Goal: Task Accomplishment & Management: Complete application form

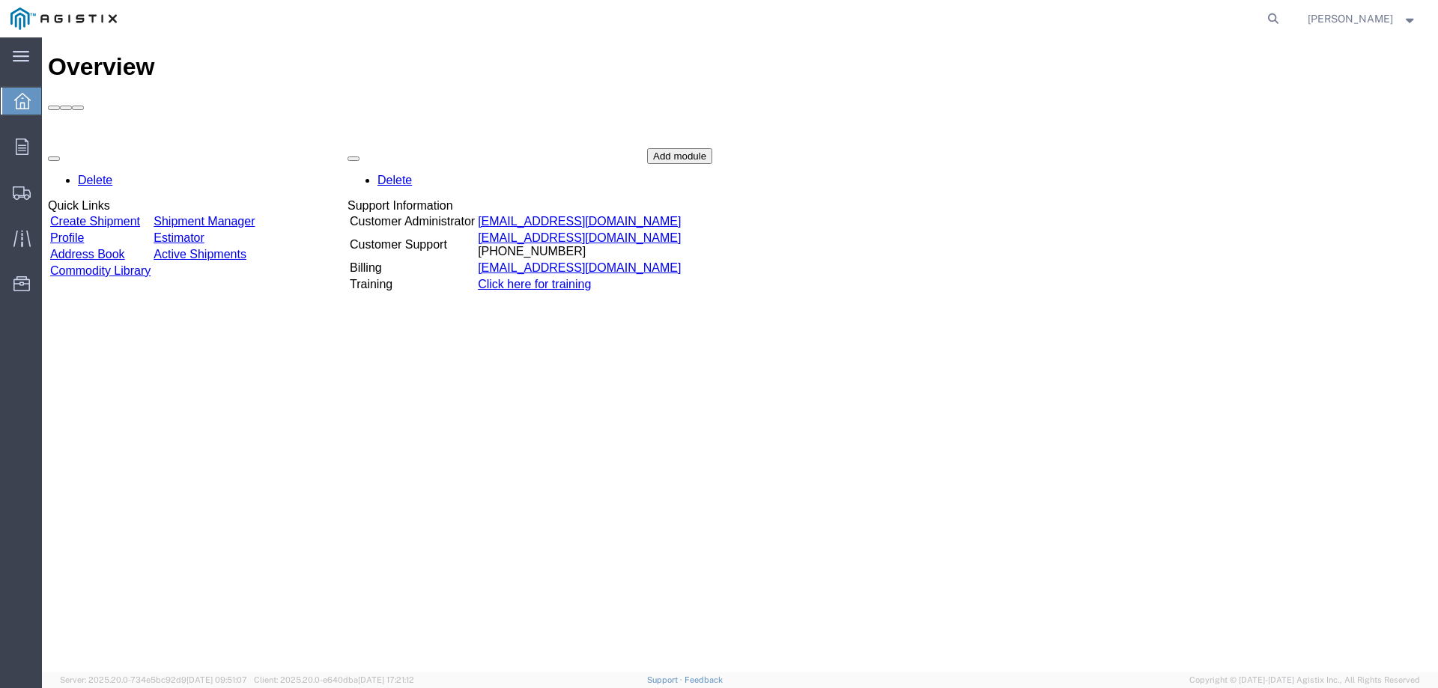
click at [140, 215] on link "Create Shipment" at bounding box center [95, 221] width 90 height 13
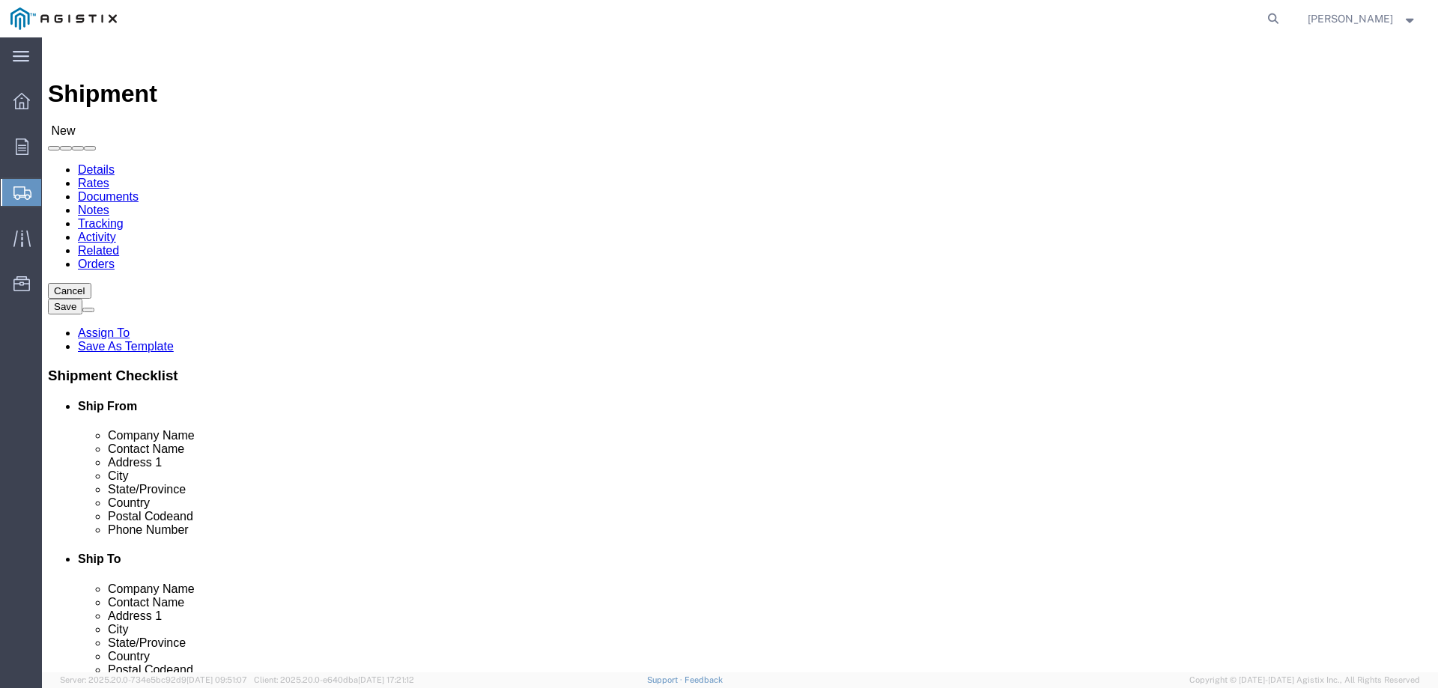
select select
click select "Select PG&E Southern States LLC"
select select "9596"
click select "Select PG&E Southern States LLC"
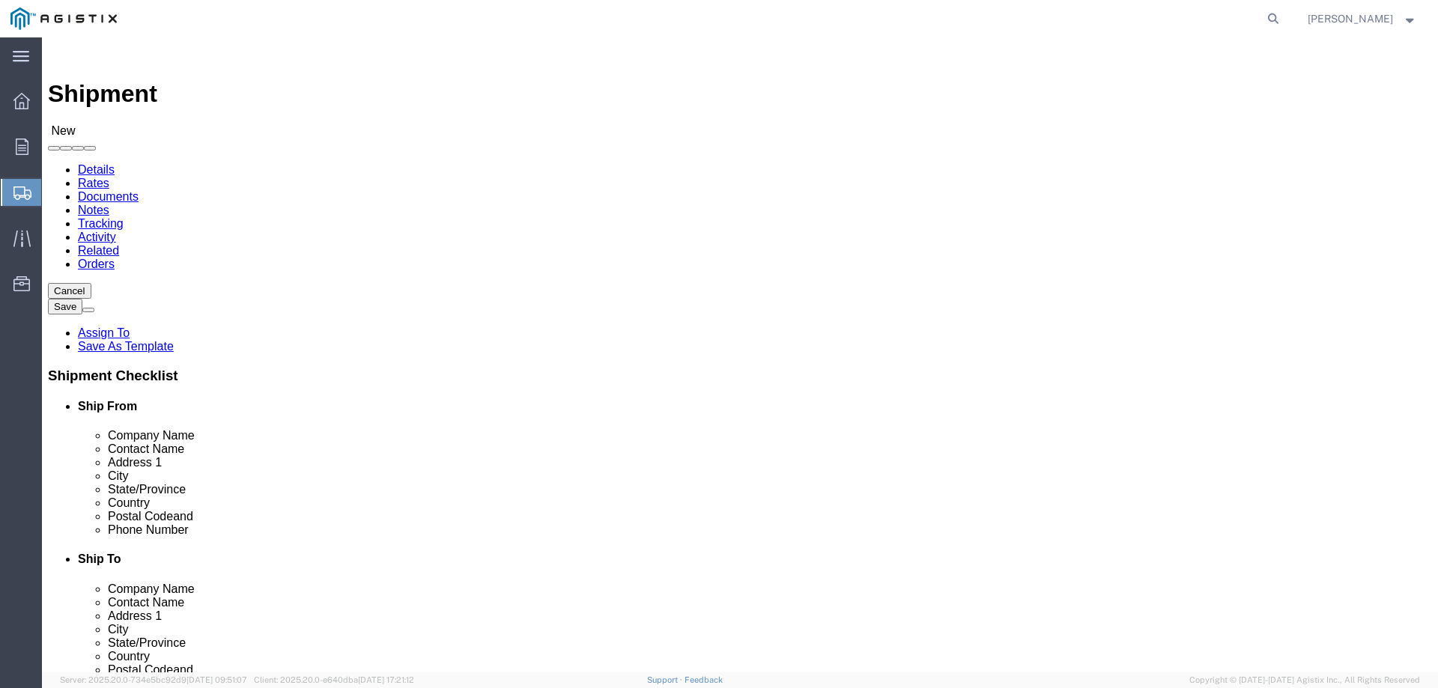
select select "PURCHORD"
select select
click select "Select All Others [GEOGRAPHIC_DATA] [GEOGRAPHIC_DATA] [GEOGRAPHIC_DATA] [GEOGRA…"
select select "19740"
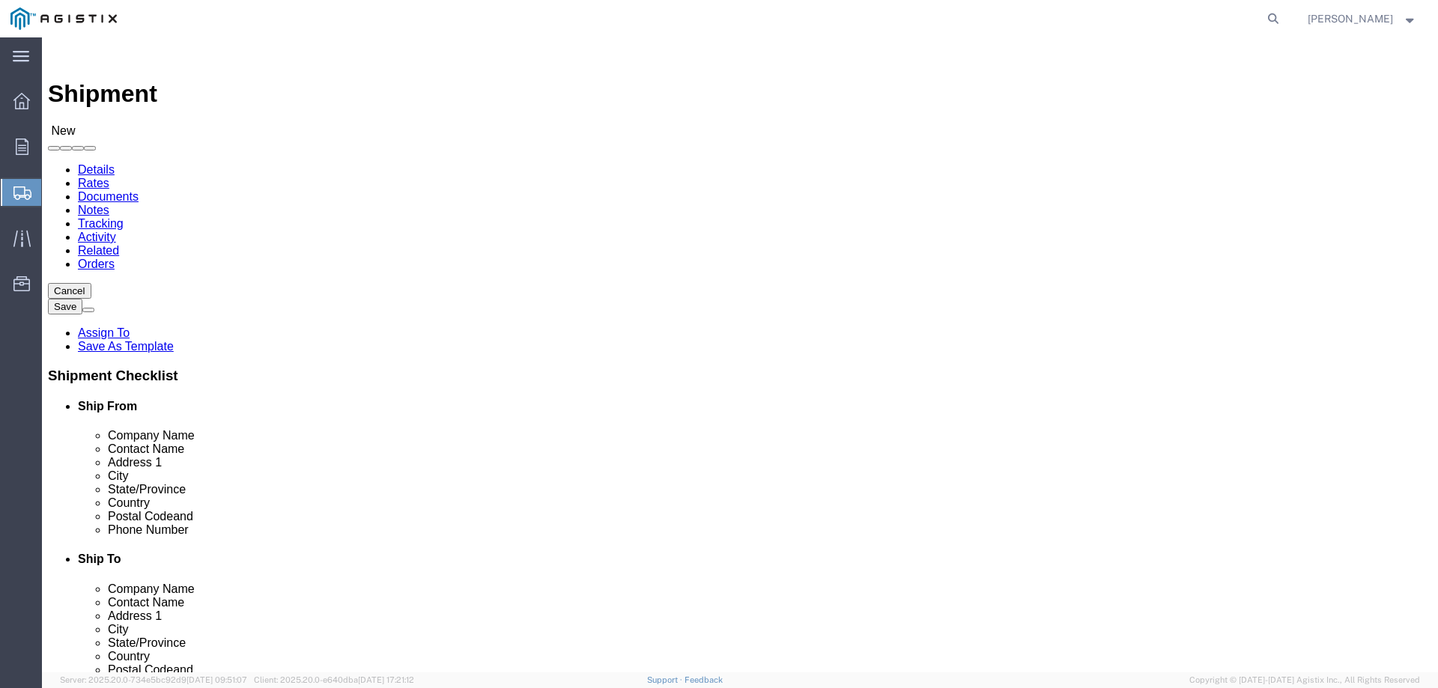
click select "Select All Others [GEOGRAPHIC_DATA] [GEOGRAPHIC_DATA] [GEOGRAPHIC_DATA] [GEOGRA…"
click input "text"
type input "S"
click p "- SOUTHERN STATES LLC - ([PERSON_NAME]) [STREET_ADDRESS][US_STATE]"
select select
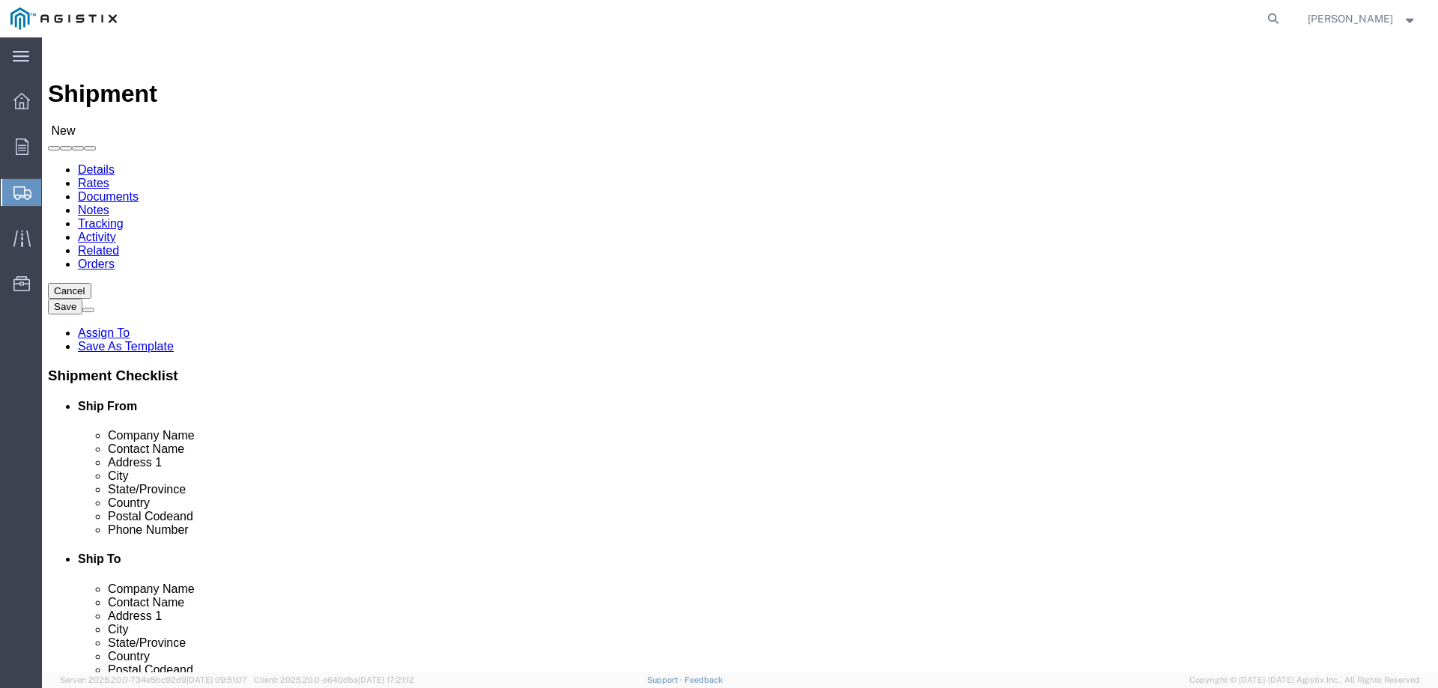
type input "SOUTHERN STATES LLC"
type input "[PERSON_NAME]"
type input "[STREET_ADDRESS][US_STATE]"
type input "[GEOGRAPHIC_DATA]"
type input "30228"
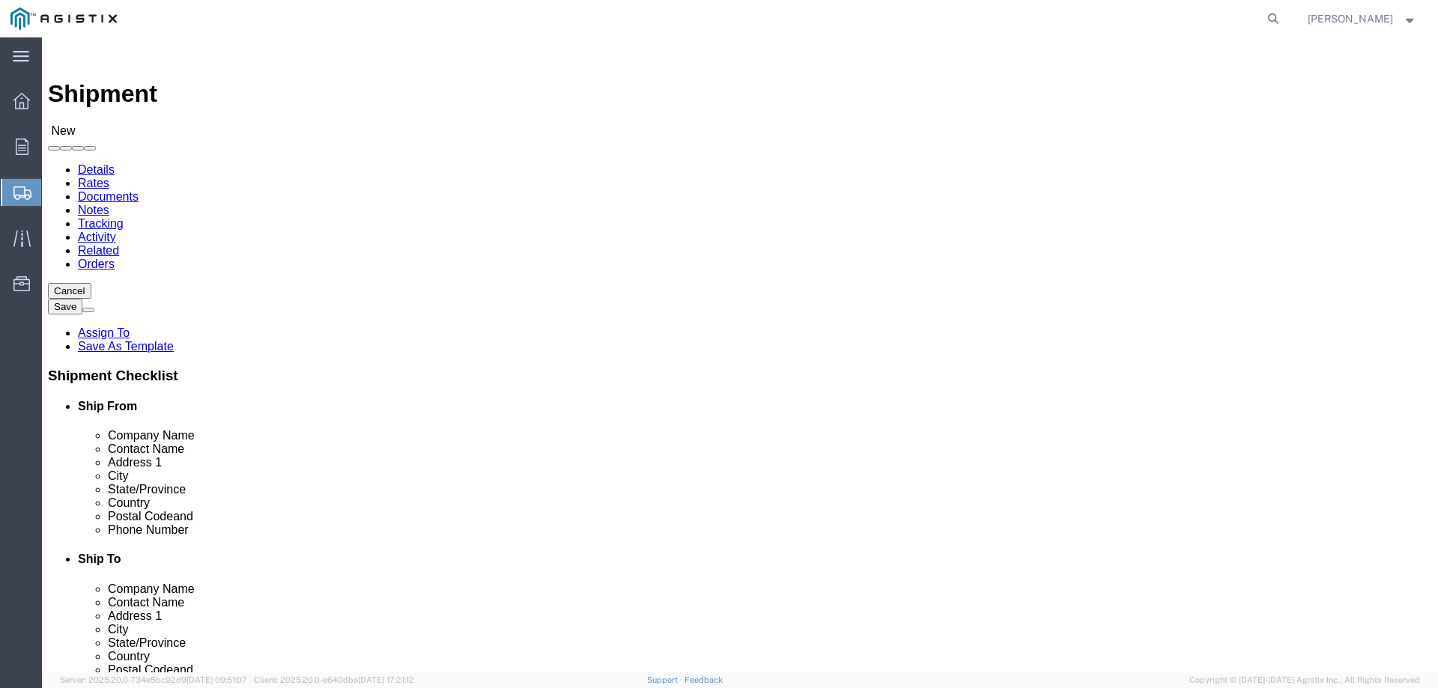
type input "[PHONE_NUMBER]"
type input "[PERSON_NAME][EMAIL_ADDRESS][DOMAIN_NAME]"
checkbox input "true"
select select "GA"
type input "SOUTHERN STATES LLC"
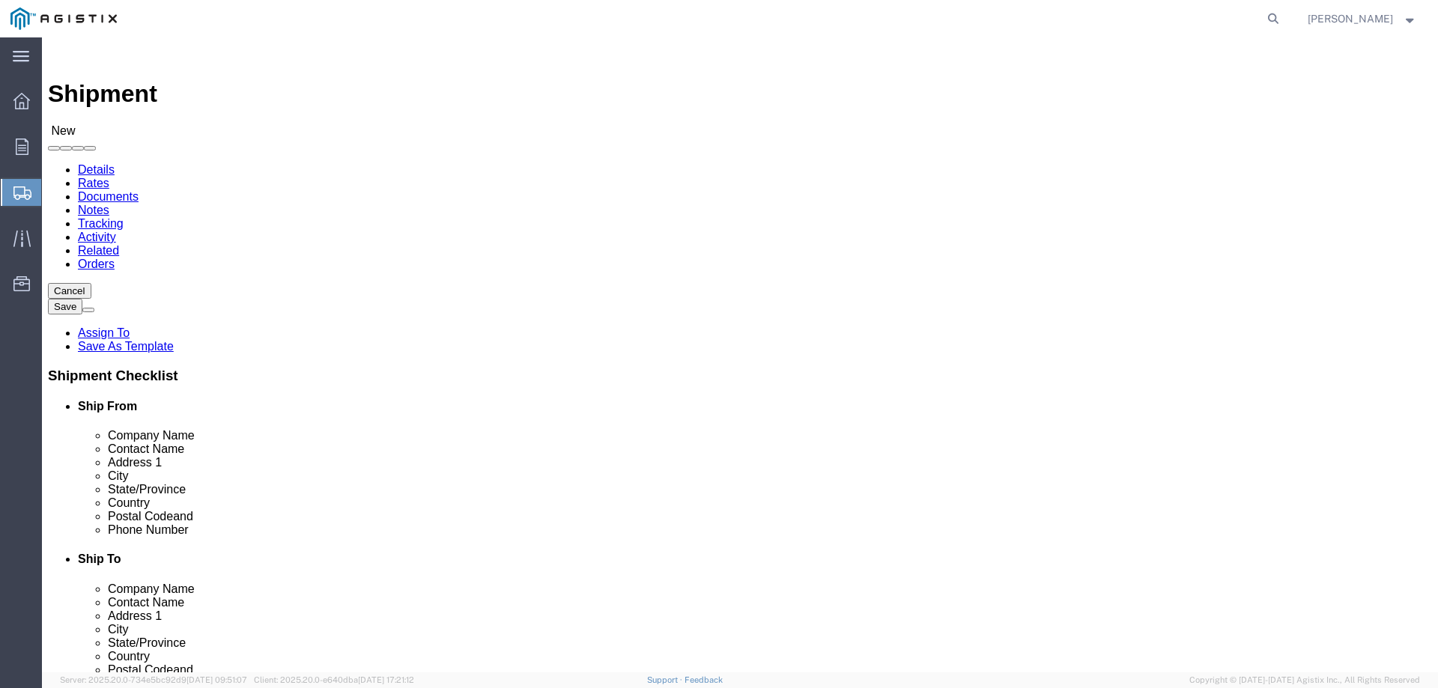
drag, startPoint x: 308, startPoint y: 434, endPoint x: 182, endPoint y: 434, distance: 125.8
click div "Contact Name [PERSON_NAME]"
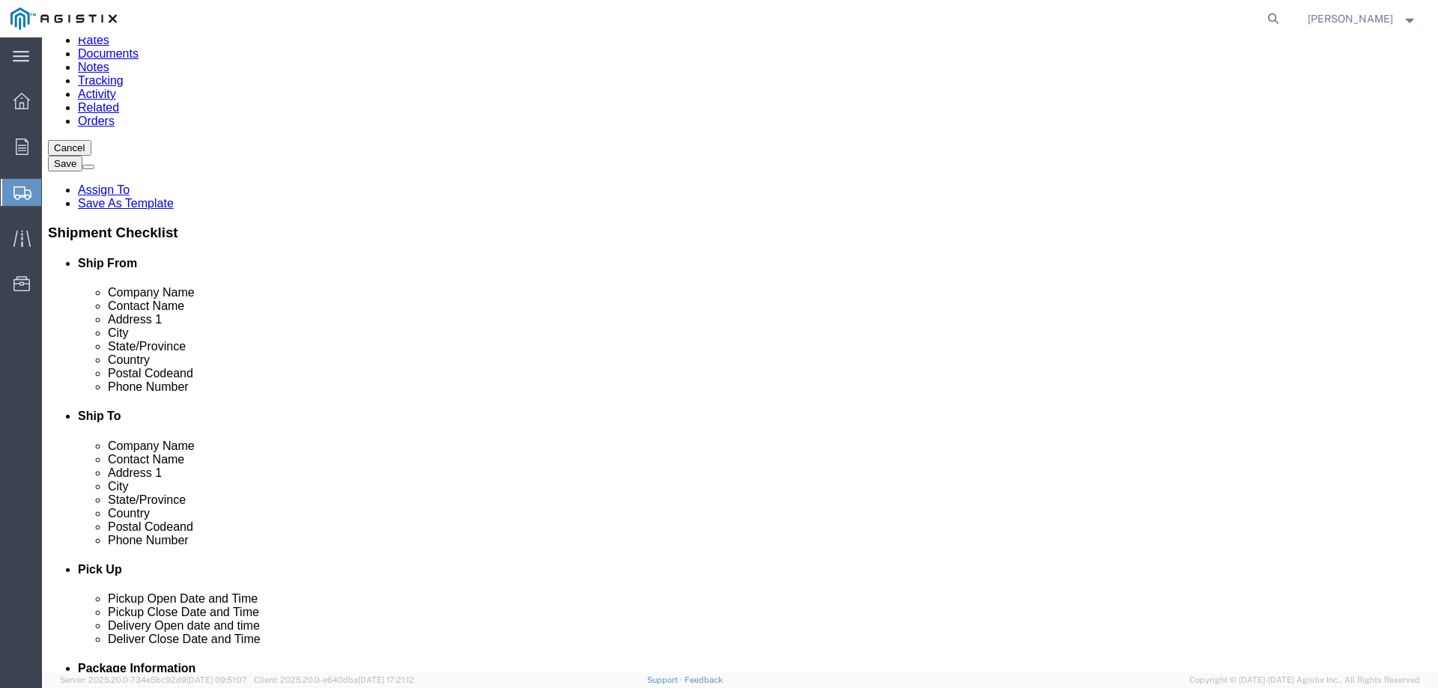
scroll to position [150, 0]
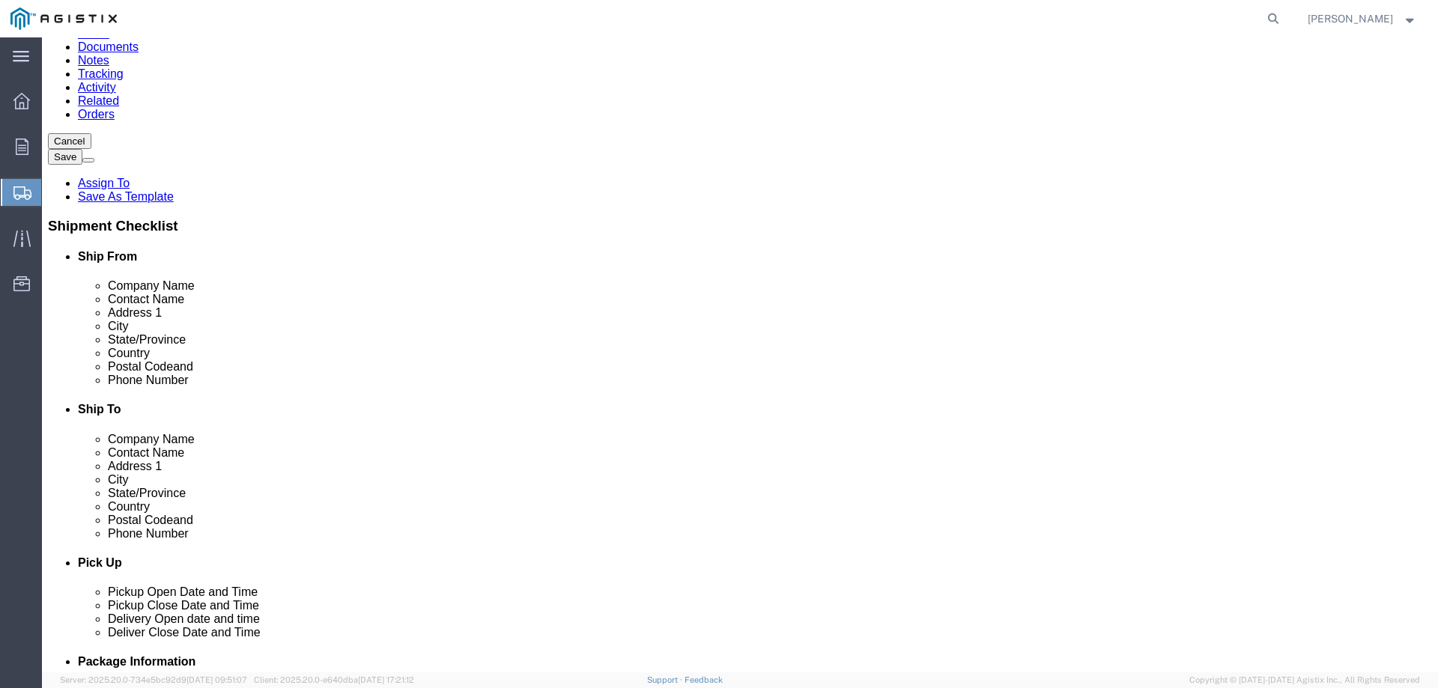
type input "[PERSON_NAME]"
drag, startPoint x: 380, startPoint y: 515, endPoint x: 202, endPoint y: 515, distance: 177.5
click input "[PERSON_NAME][EMAIL_ADDRESS][DOMAIN_NAME]"
type input "[PERSON_NAME][EMAIL_ADDRESS][DOMAIN_NAME]"
click input "text"
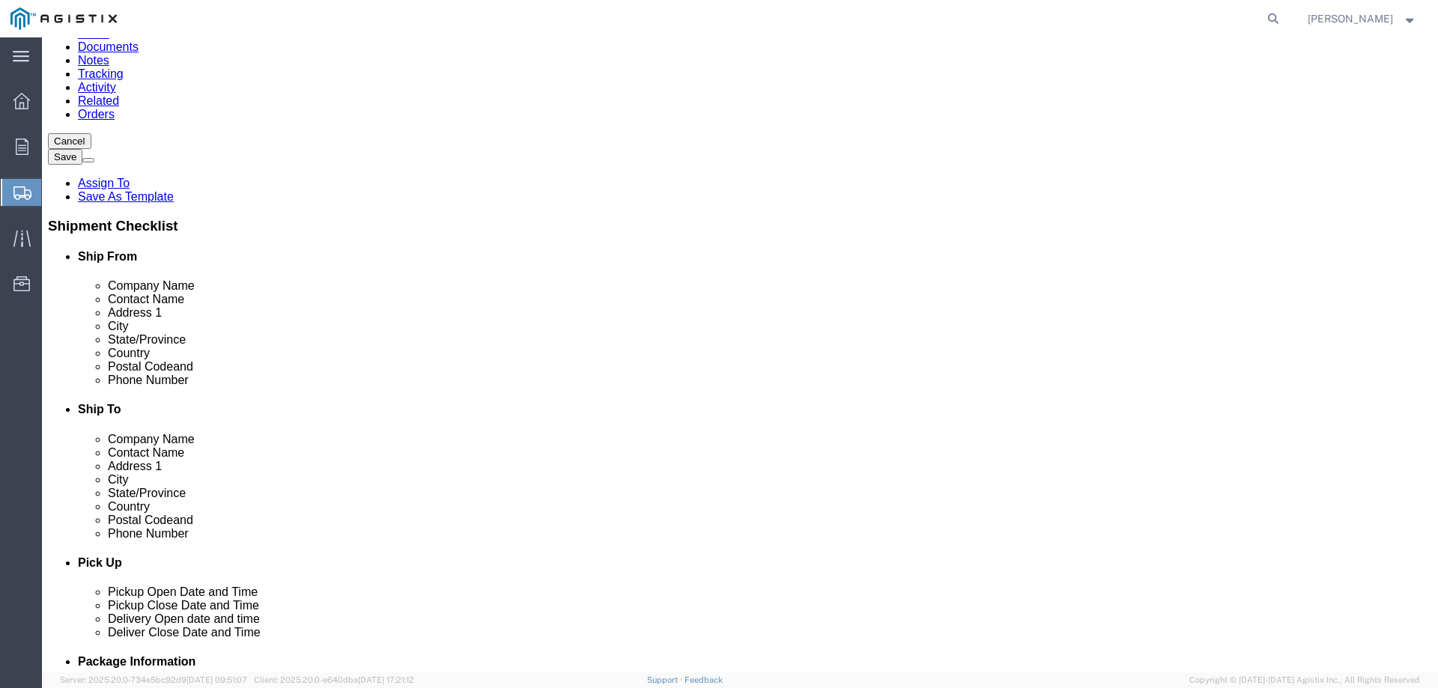
paste input "PACIFIC GAS & ELECTRIC CO"
type input "PACIFIC GAS & ELECTRIC CO"
click input "text"
paste input "[PERSON_NAME]"
type input "[PERSON_NAME]"
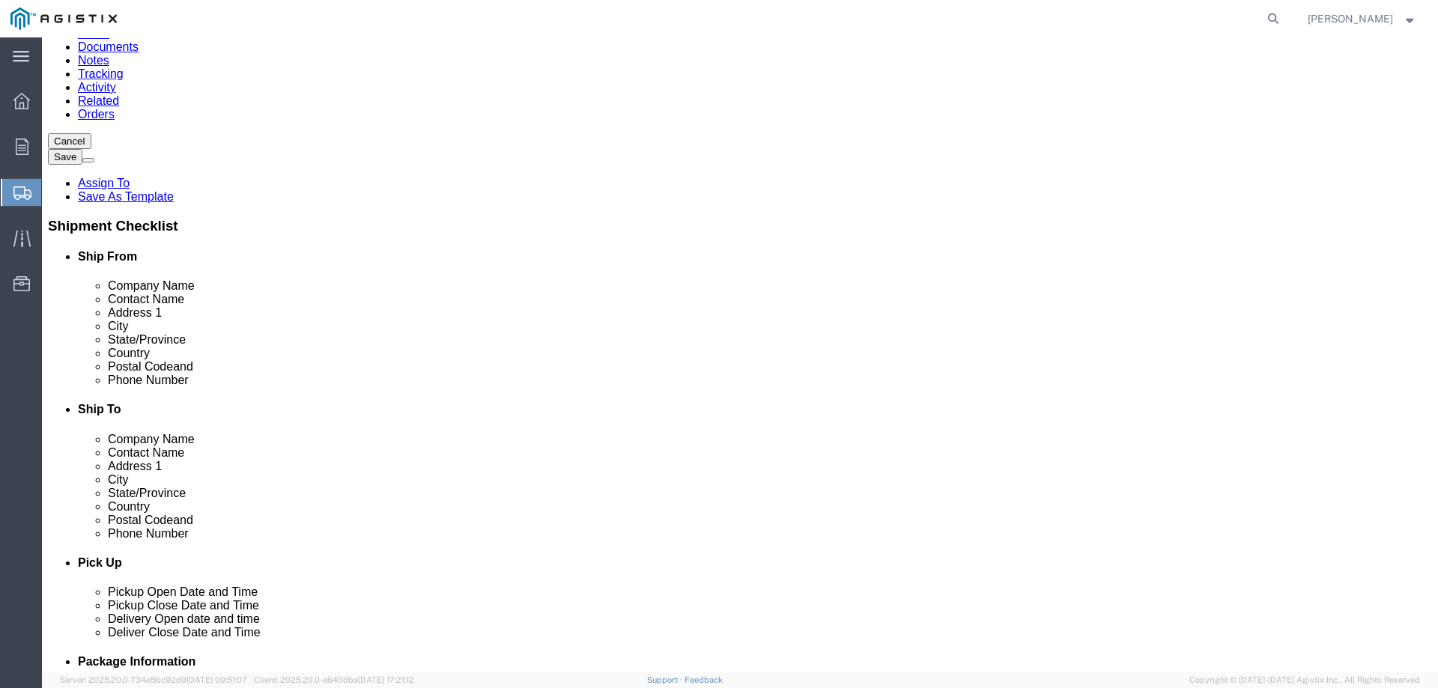
click input "text"
paste input "[STREET_ADDRESS][PERSON_NAME]"
type input "[STREET_ADDRESS][PERSON_NAME]"
select select
click input "text"
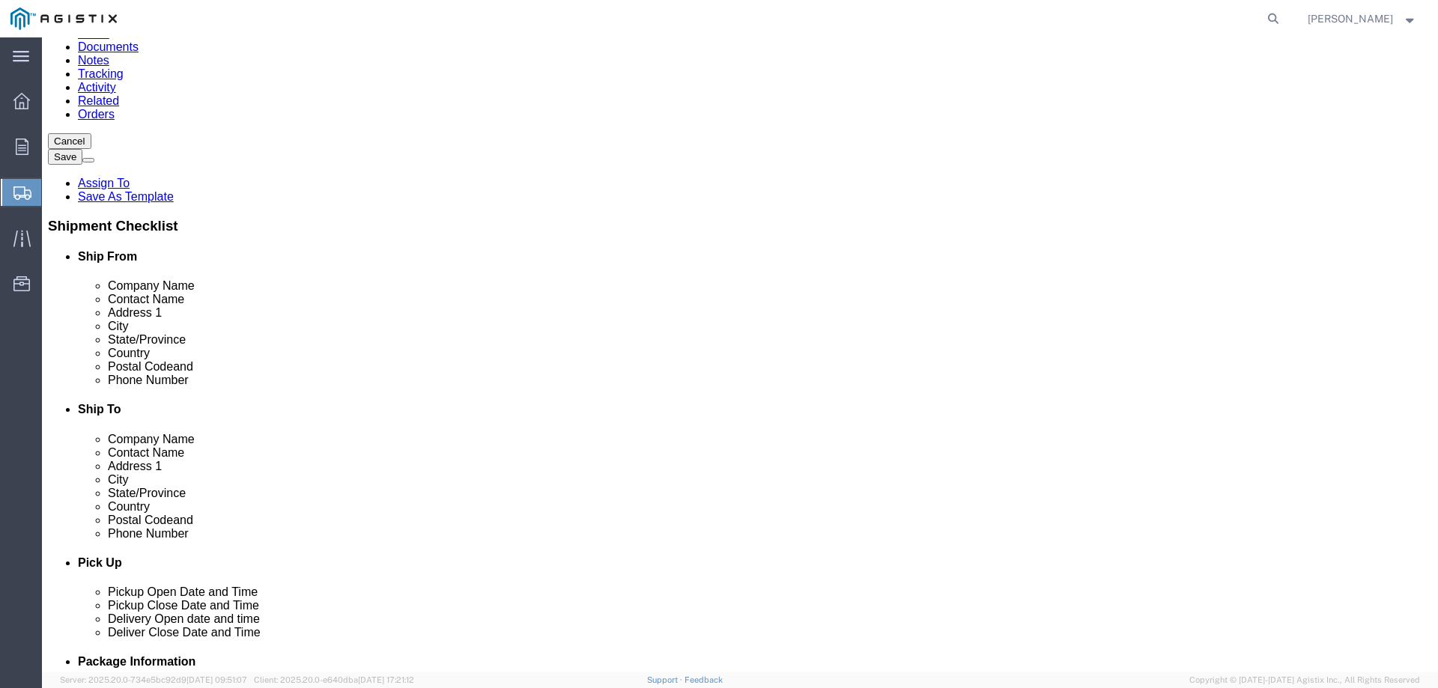
paste input "VACAVILLE"
type input "VACAVILLE"
click label "City"
select select
select select "CA"
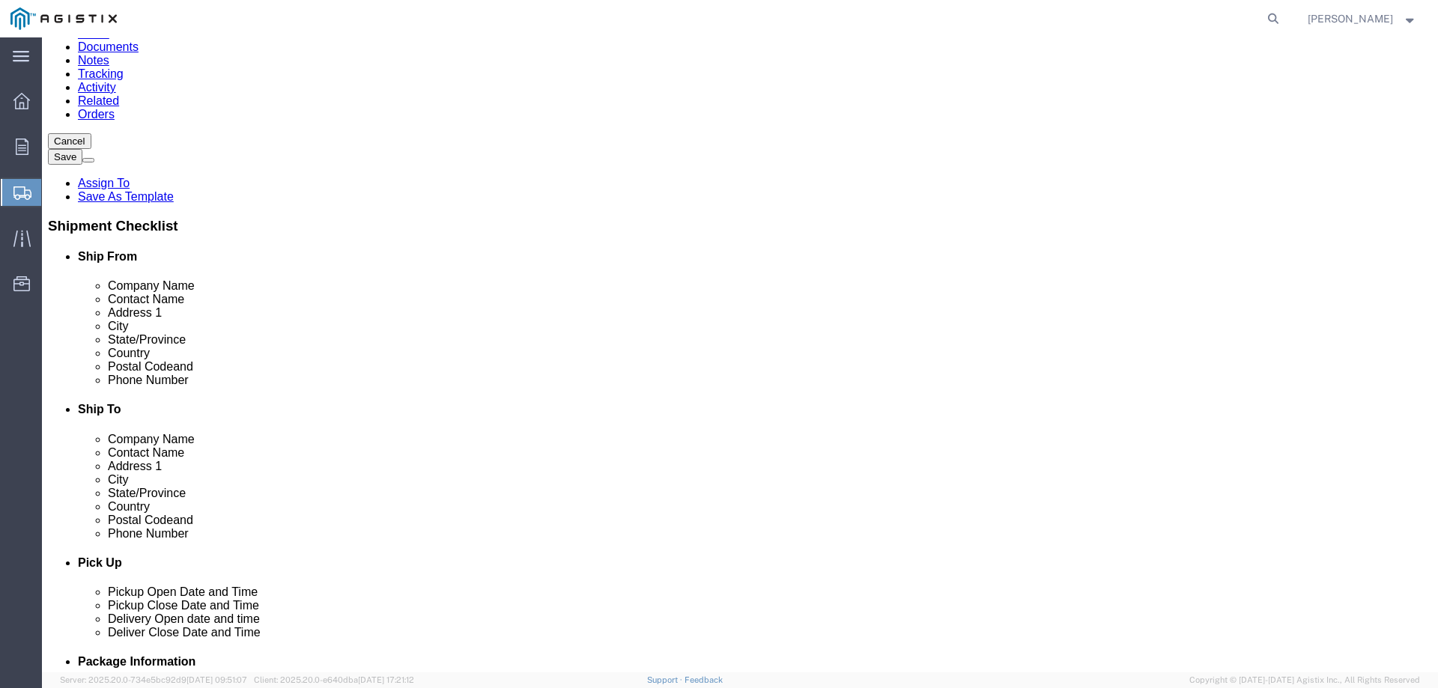
click div "Location My Profile Location (OBSOLETE) [PERSON_NAME] SC - GC TRAILER (OBSOLETE…"
click input "Postal Code"
type input "95688"
select select
click input "text"
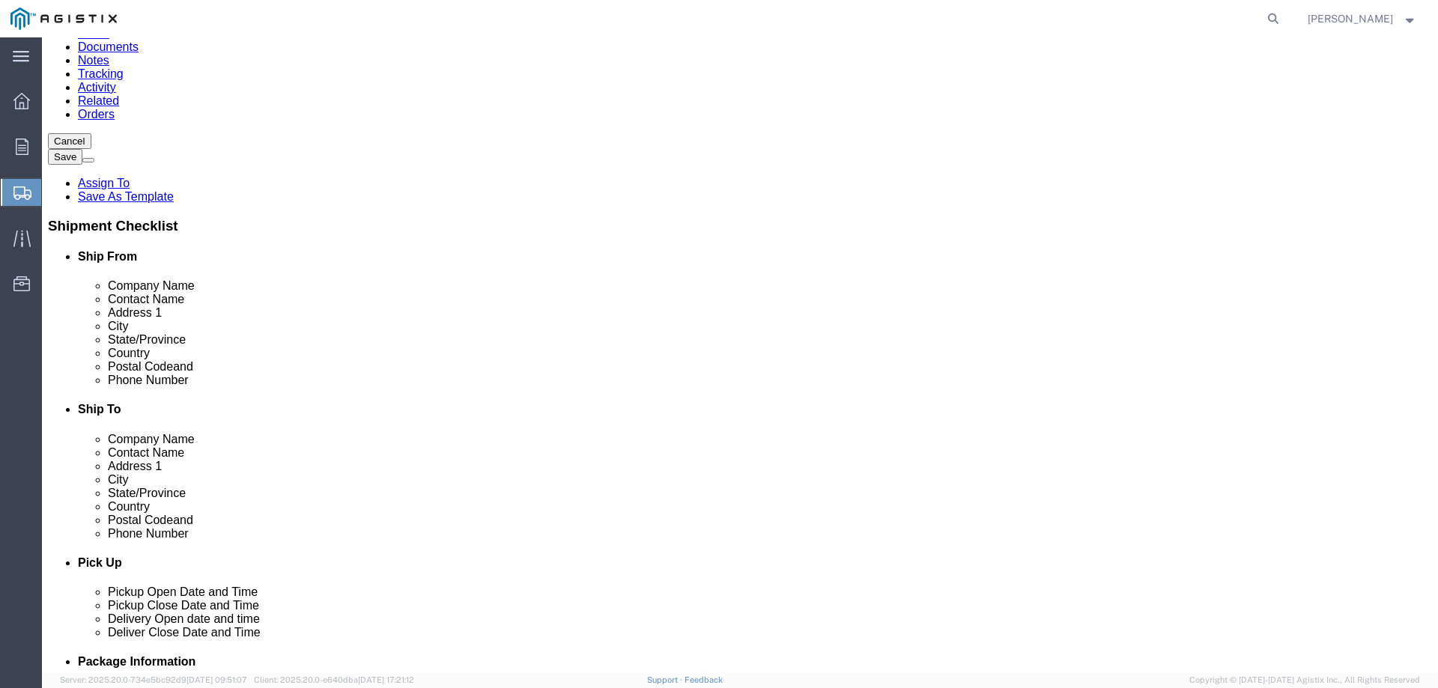
paste input "[PHONE_NUMBER]"
type input "[PHONE_NUMBER]"
click div "Location My Profile Location (OBSOLETE) [PERSON_NAME] SC - GC TRAILER (OBSOLETE…"
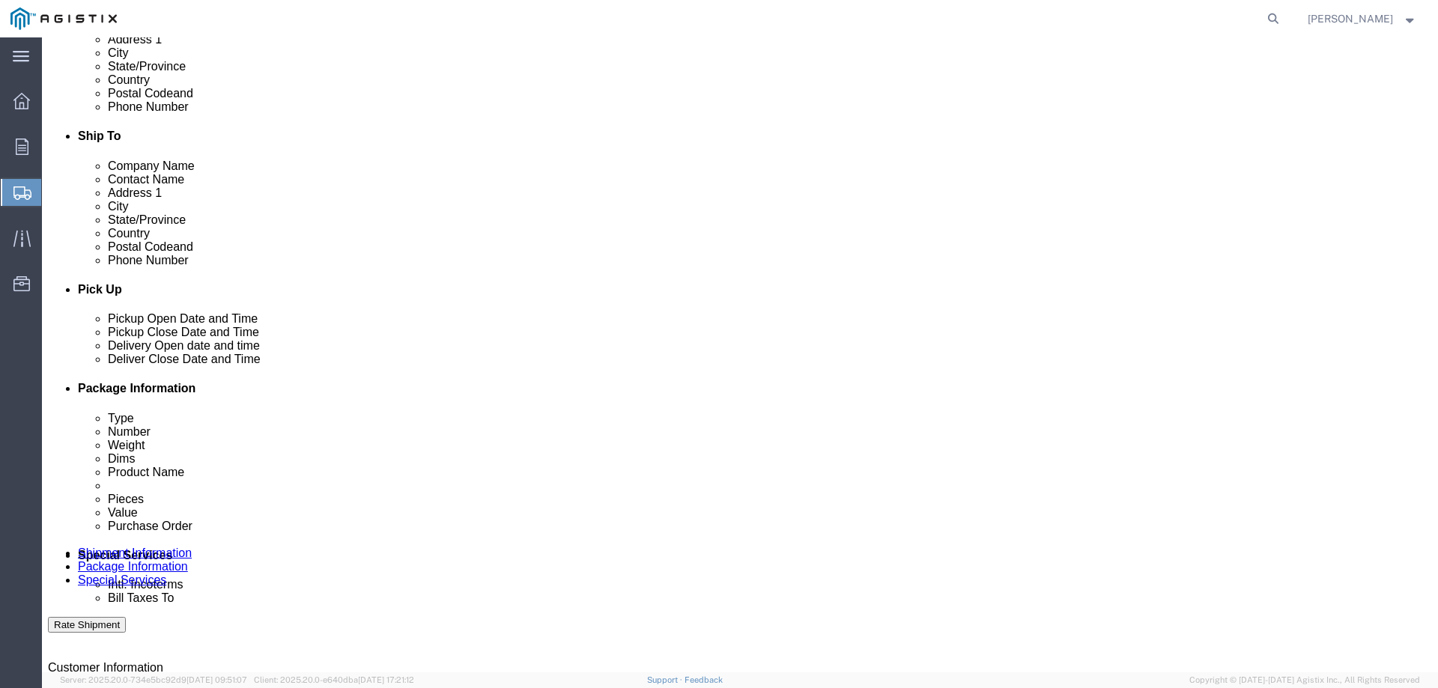
scroll to position [449, 0]
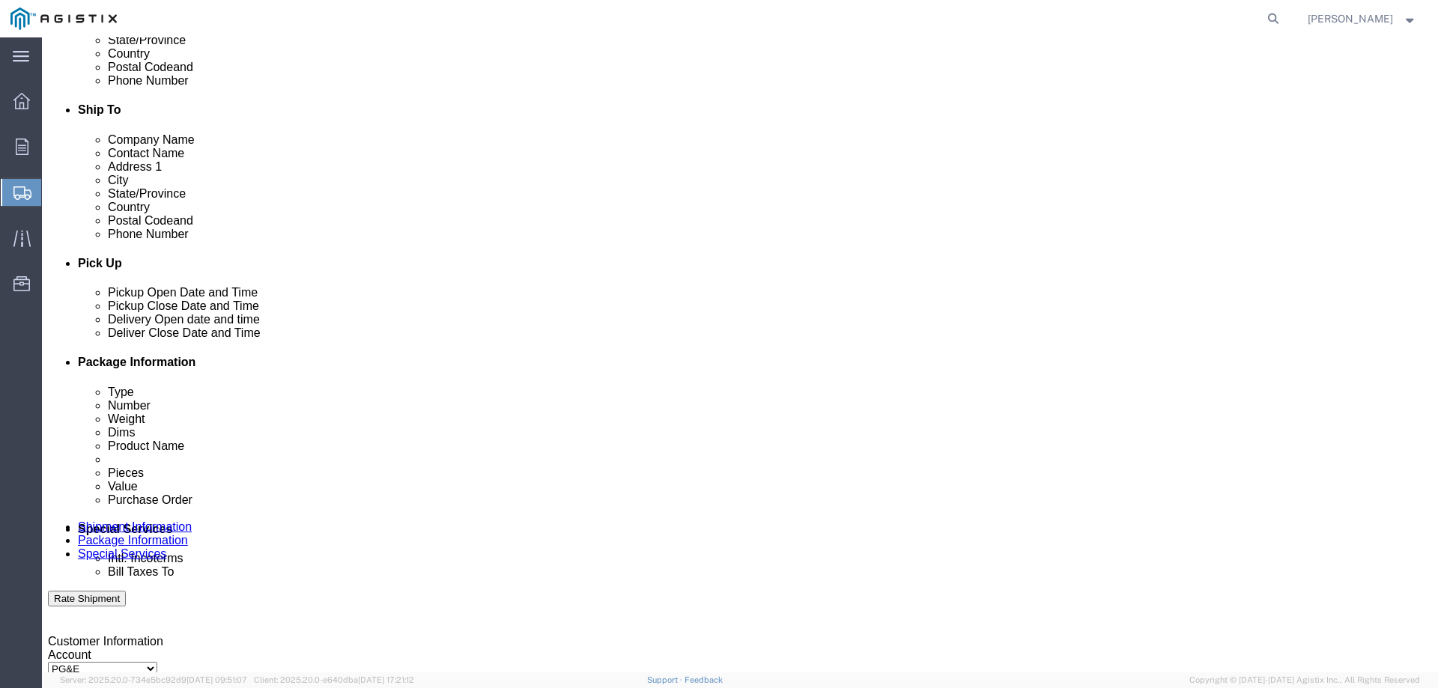
click div "[DATE] 11:00 AM"
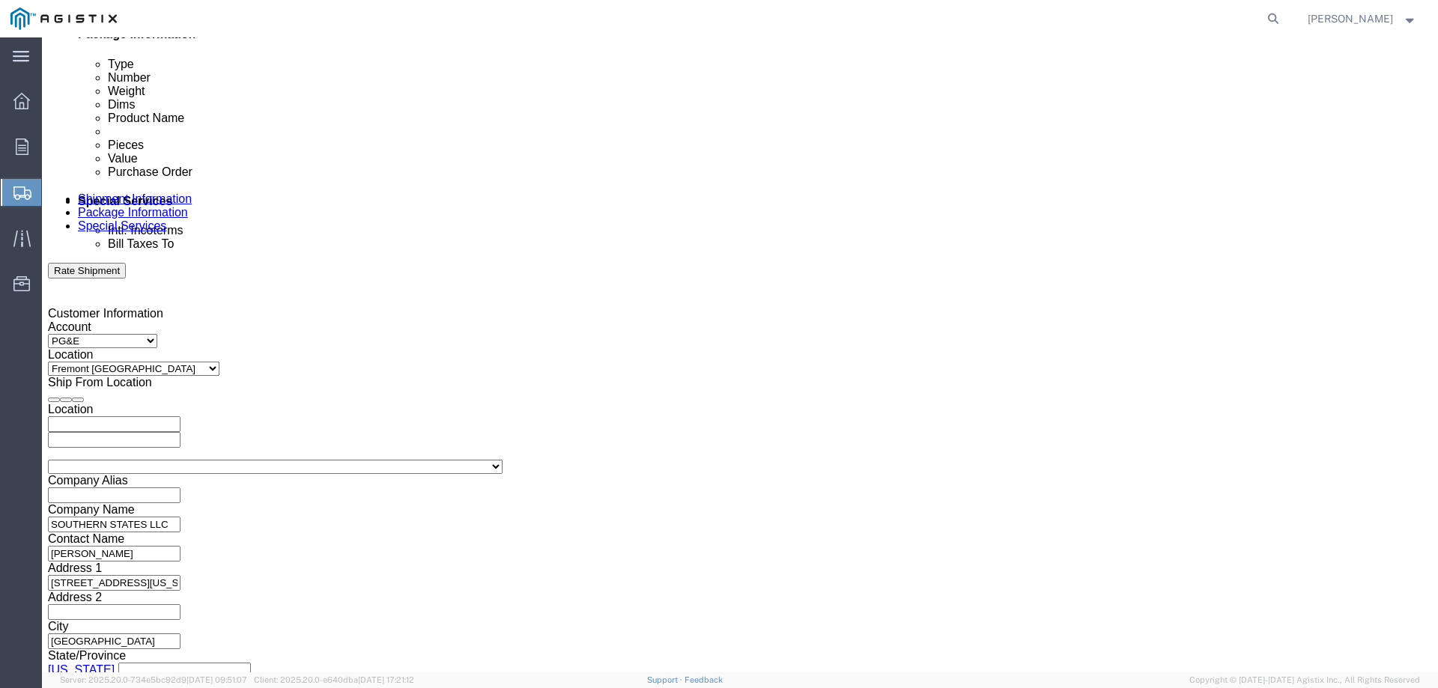
type input "12:00 PM"
click button "Apply"
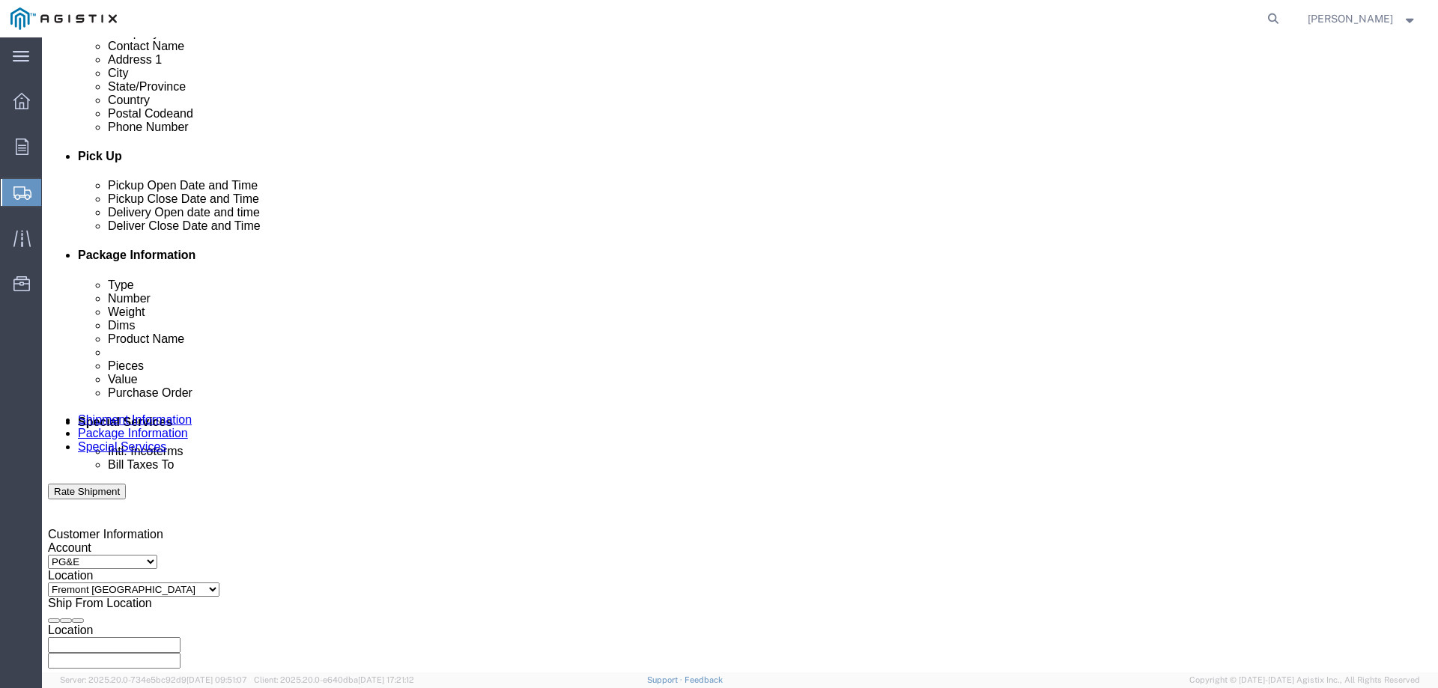
scroll to position [553, 0]
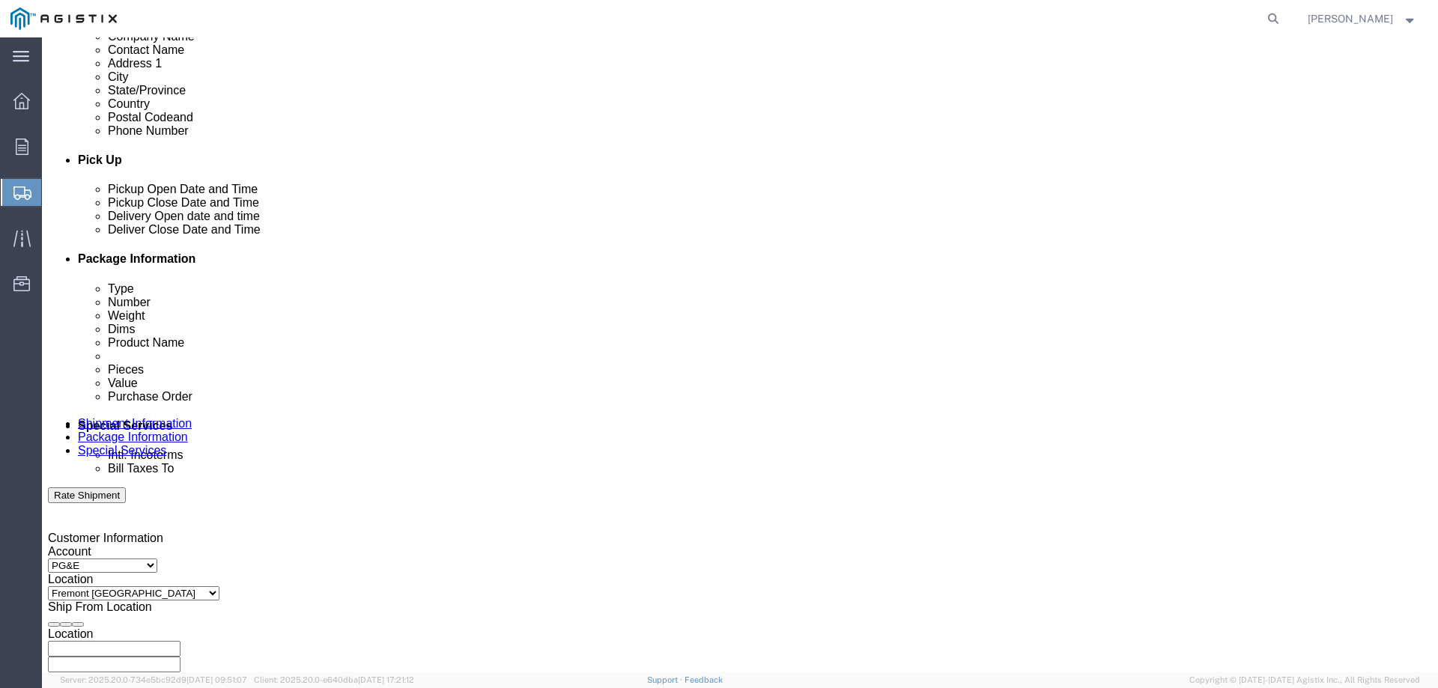
click div "[DATE] 1:00 PM"
type input "4:00 PM"
click button "Apply"
click div
click input "5:00 PM"
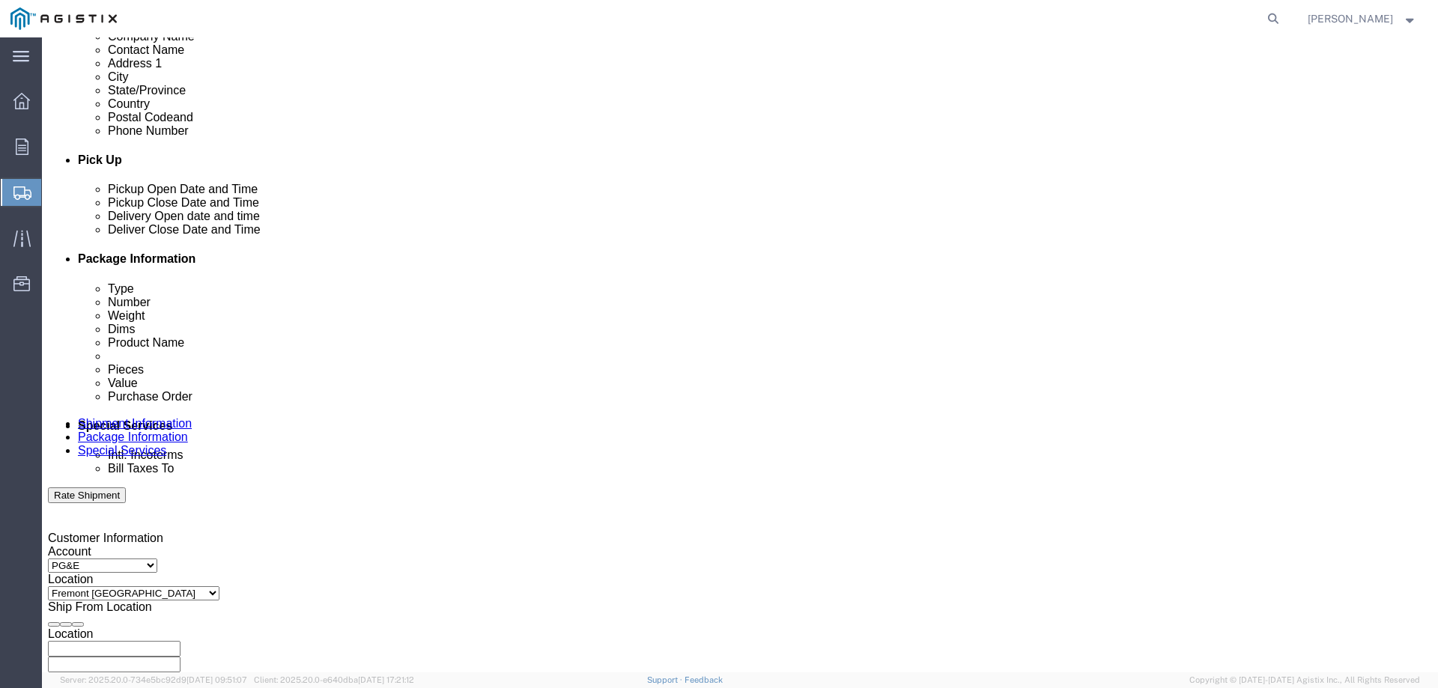
type input "8:00 AM"
click button "Apply"
click div
type input "3:00 PM"
click button "Apply"
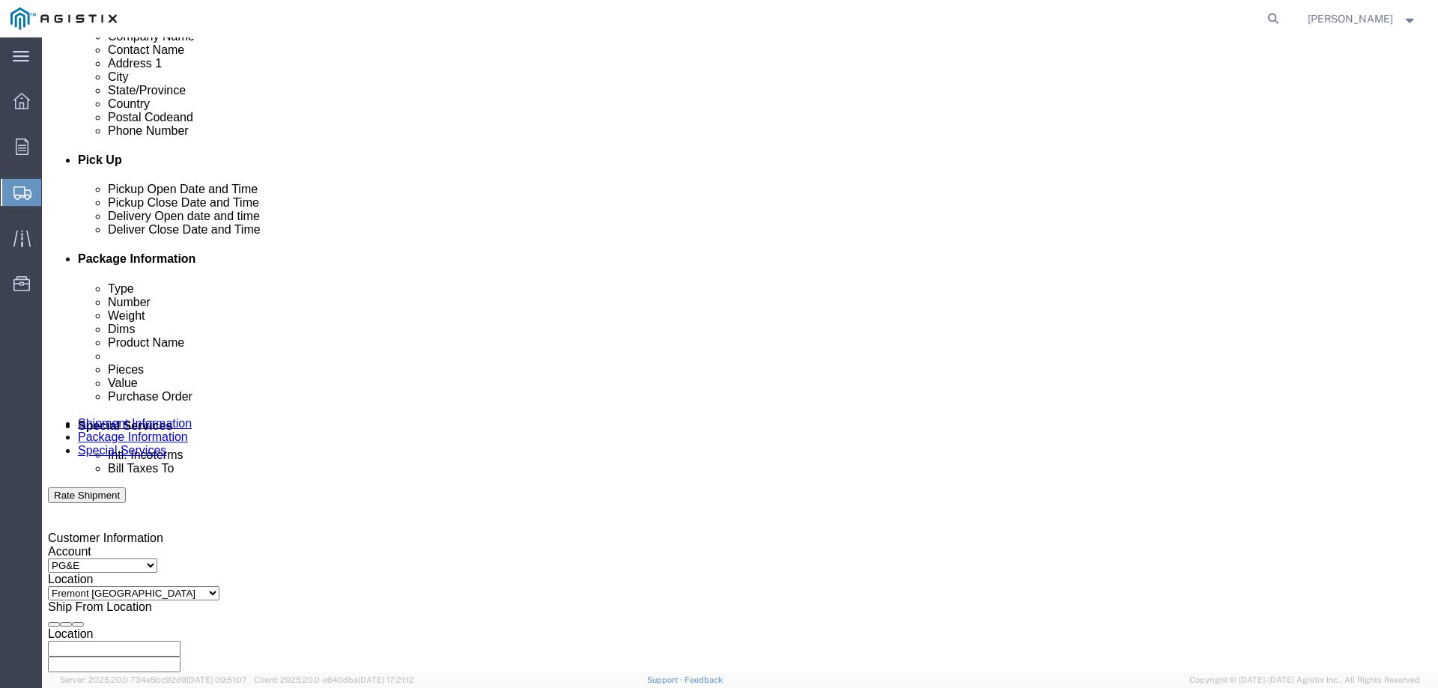
click input "text"
paste input "2701250297"
type input "2701250297"
click select "Select Account Type Activity ID Airline Appointment Number ASN Batch Request # …"
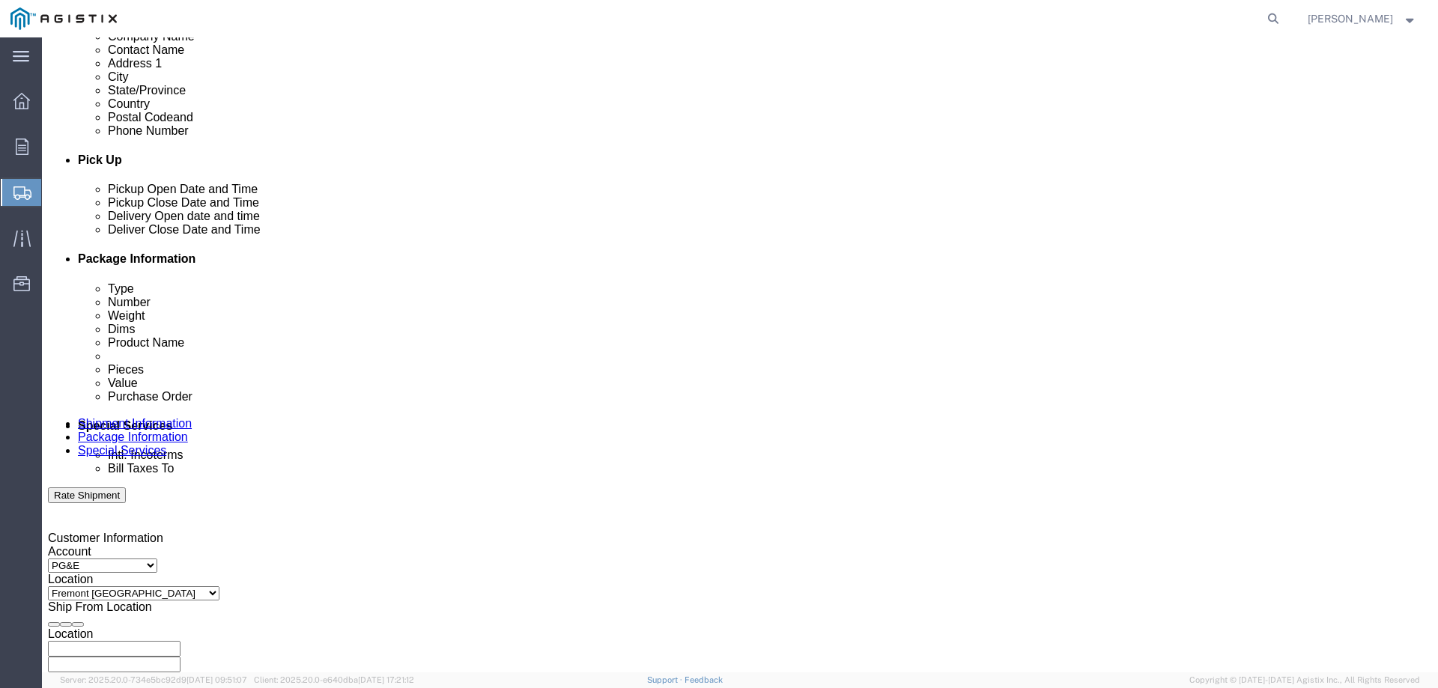
select select "JOBNUM"
click select "Select Account Type Activity ID Airline Appointment Number ASN Batch Request # …"
click input "text"
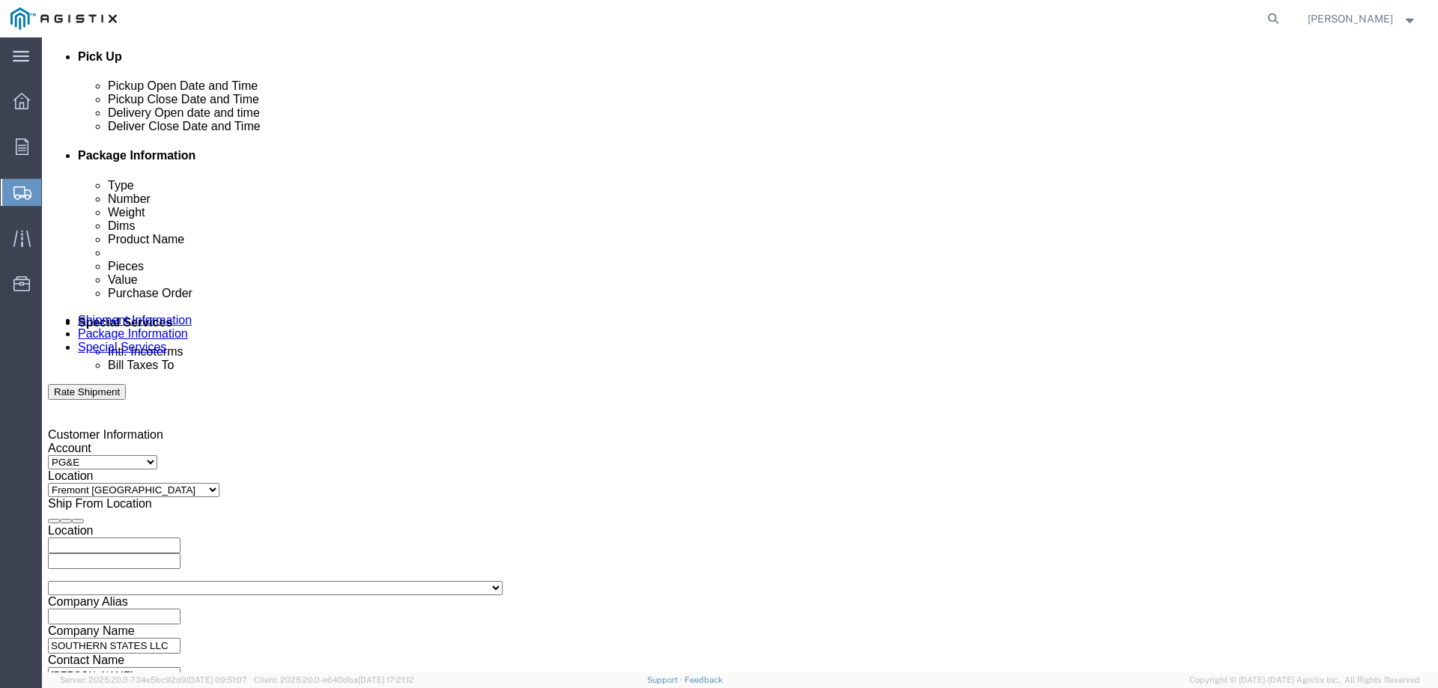
scroll to position [703, 0]
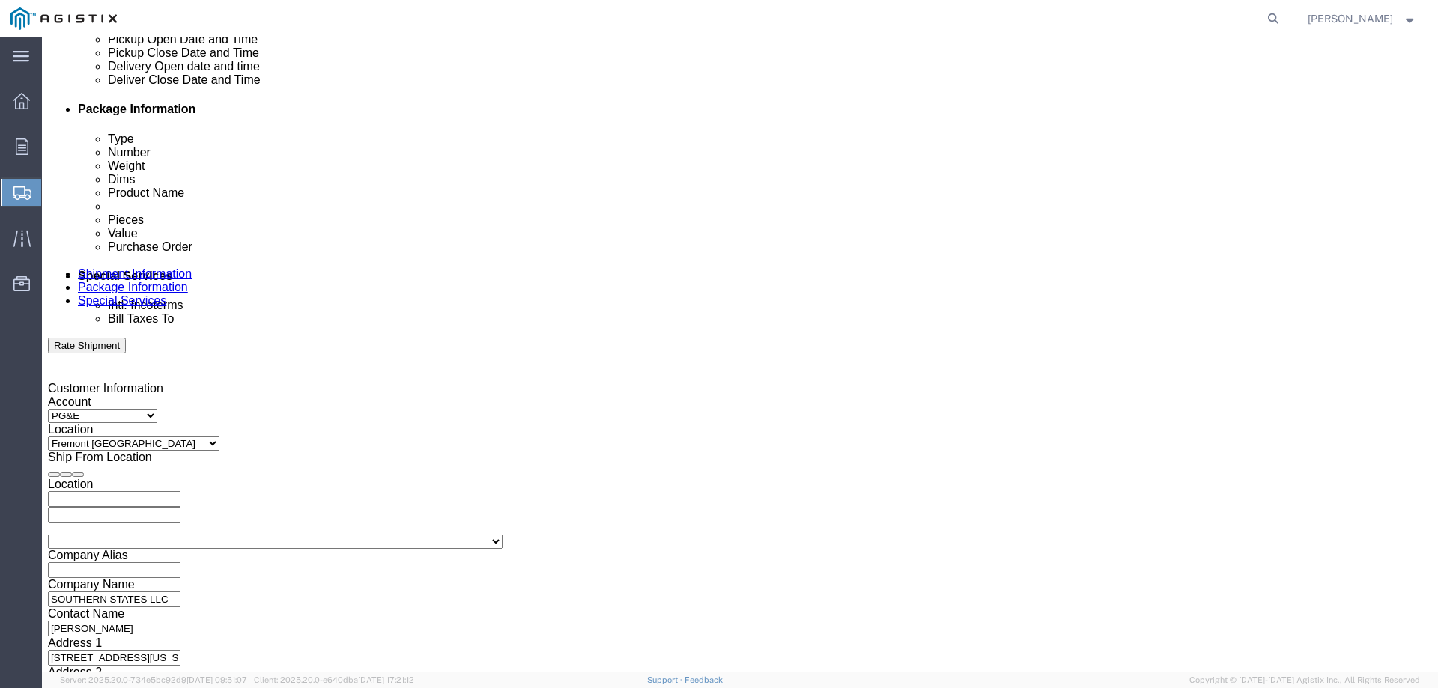
type input "819035"
click select "Select Air Less than Truckload Multi-Leg Ocean Freight Rail Small Parcel Truckl…"
select select "SMAL"
click select "Select Air Less than Truckload Multi-Leg Ocean Freight Rail Small Parcel Truckl…"
click icon
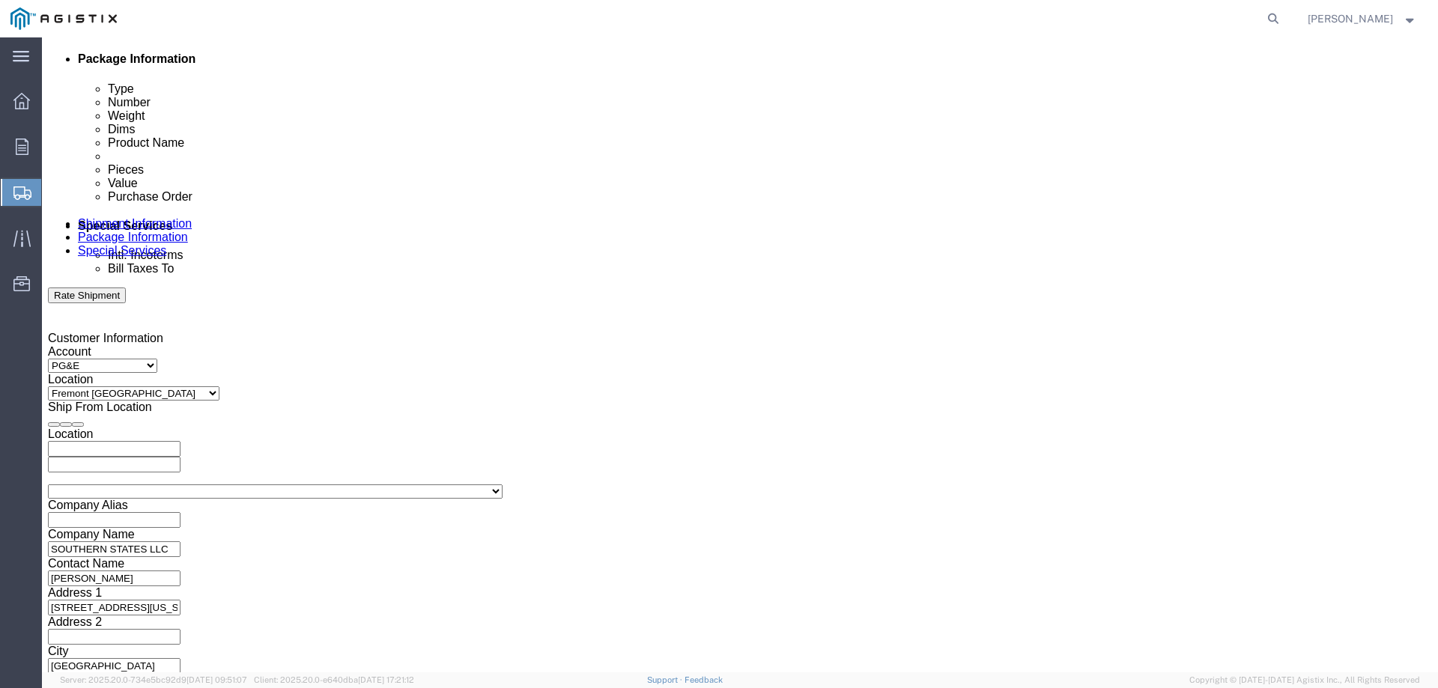
scroll to position [777, 0]
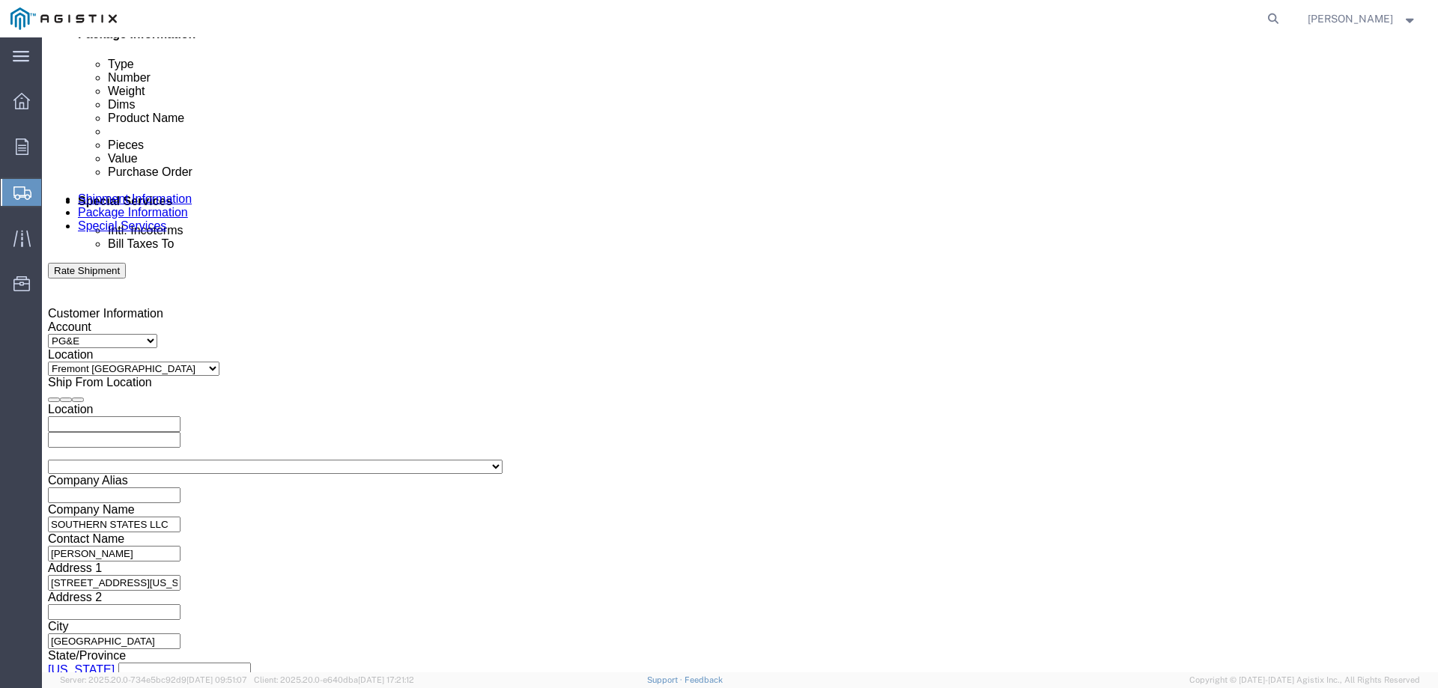
click button "Continue"
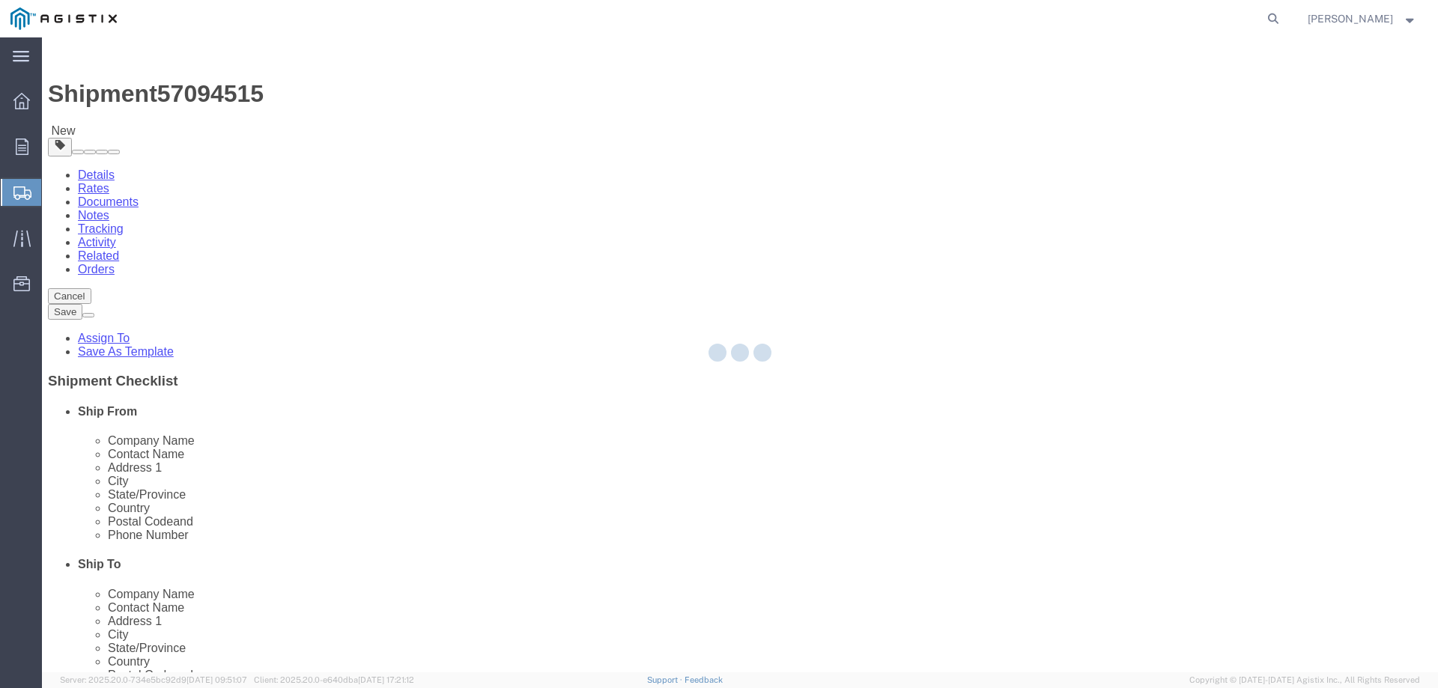
select select "YRPK"
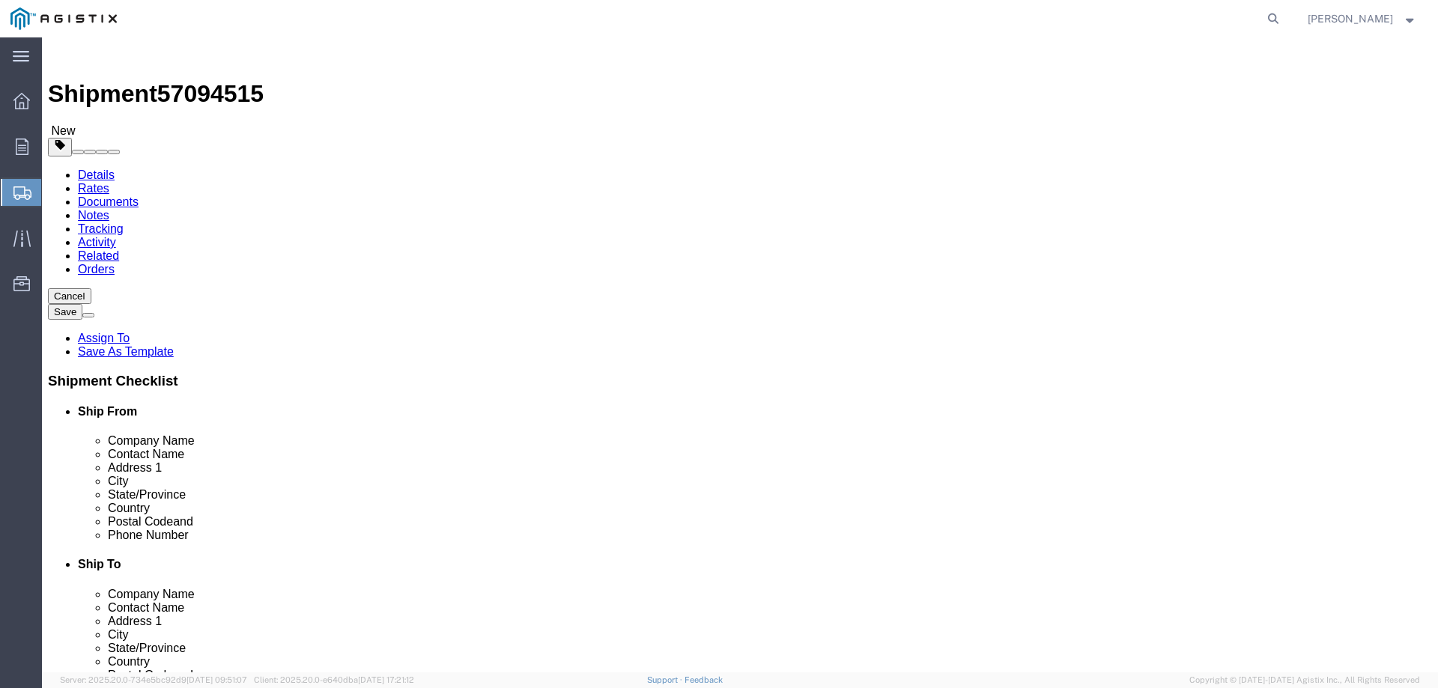
click select "Select Bulk Bundle(s) Cardboard Box(es) Carton(s) Crate(s) Drum(s) (Fiberboard)…"
click div "x Package Type Select Bulk Bundle(s) Cardboard Box(es) Carton(s) Crate(s) Drum(…"
click input "text"
type input "22"
type input "14"
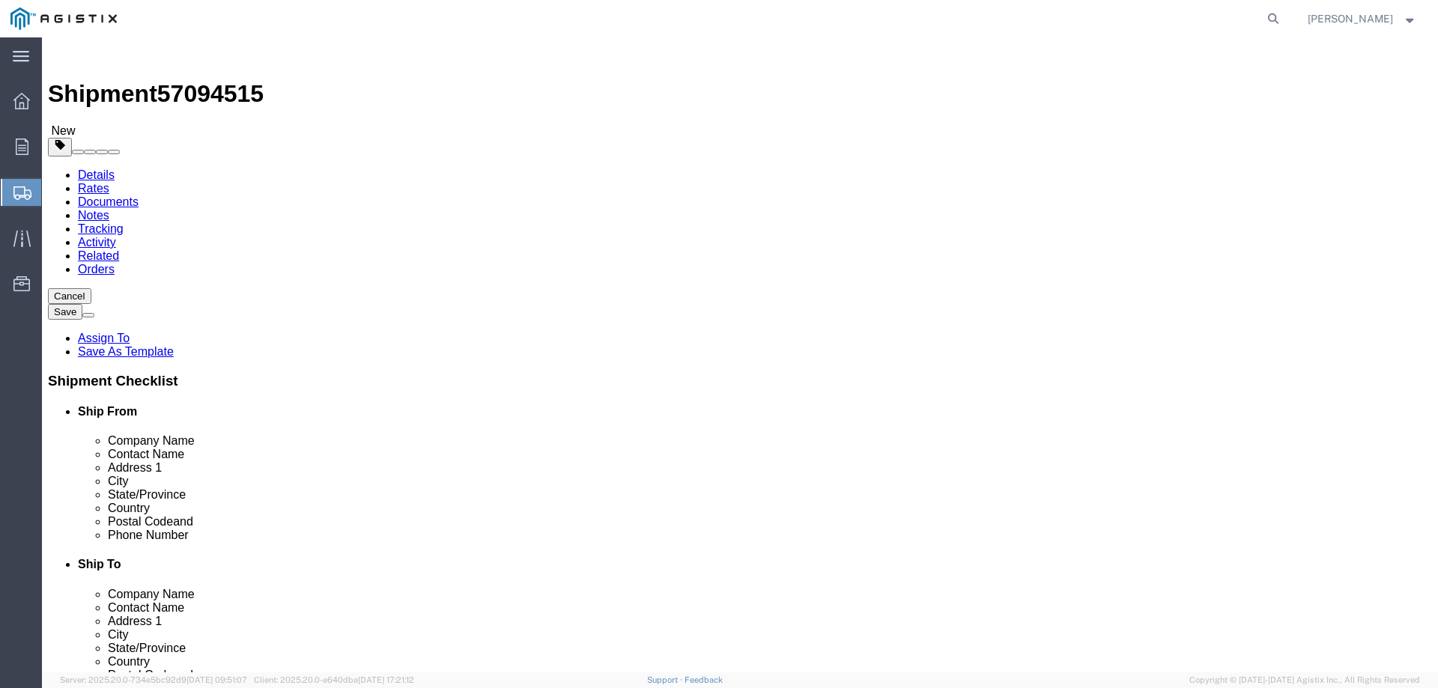
type input "12"
type input "50"
click link "Add Content"
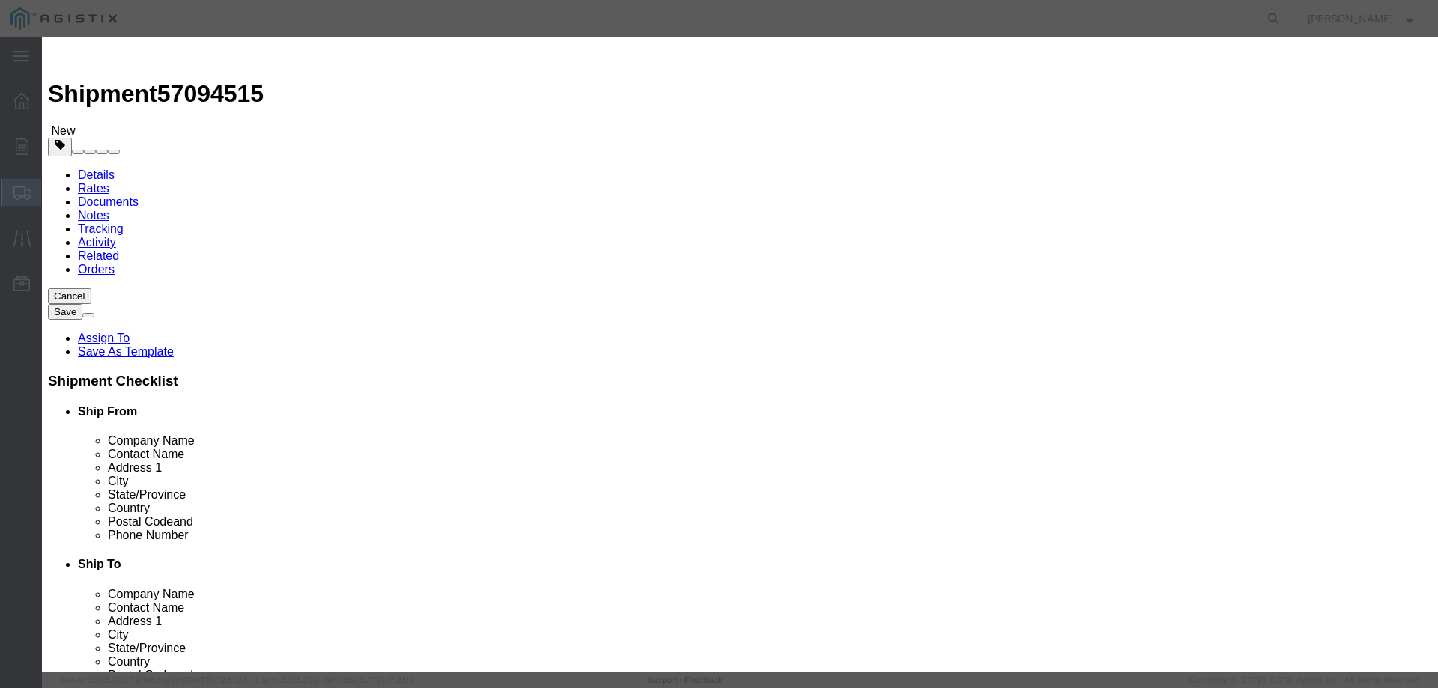
click input "text"
type input "DISCONNECT SWITCH PARTS"
click input "0"
drag, startPoint x: 466, startPoint y: 144, endPoint x: 432, endPoint y: 146, distance: 33.8
click div "0"
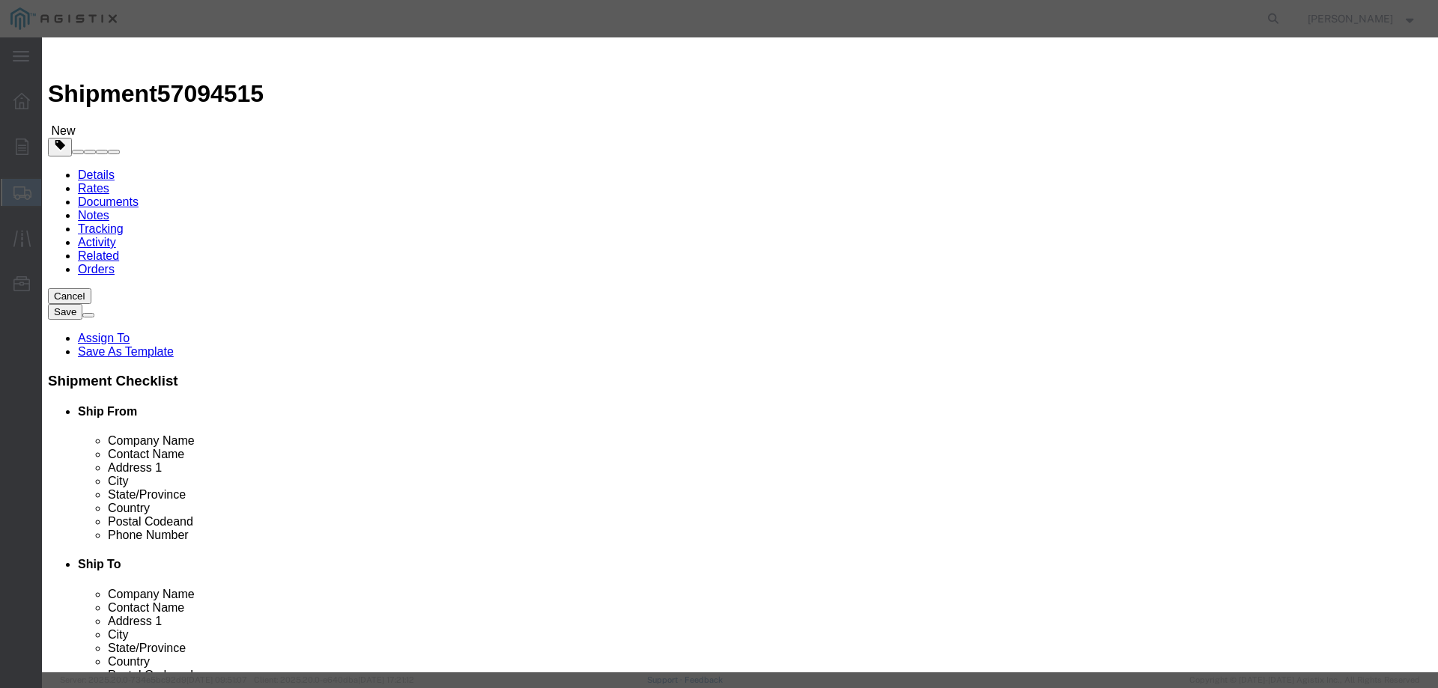
type input "2"
click input "text"
type input "2900.00"
select select "USD"
click button "Save & Close"
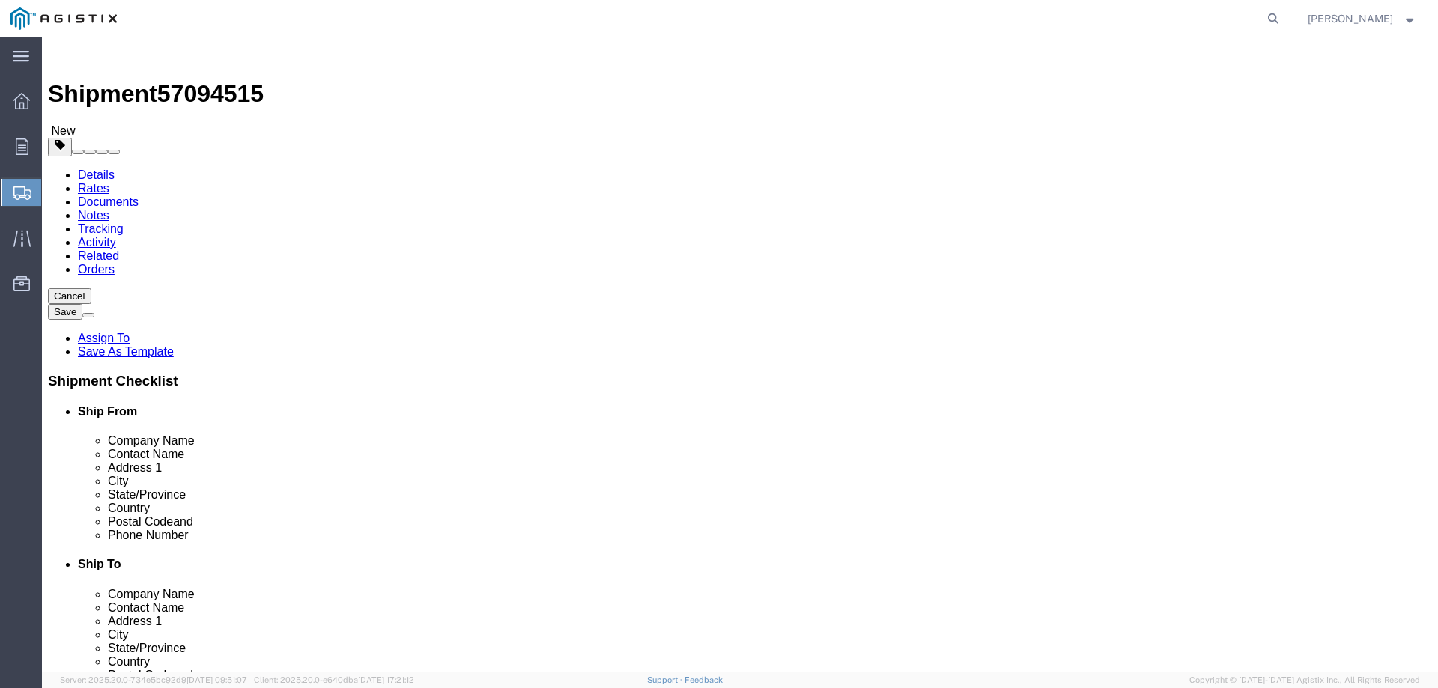
click button "Continue"
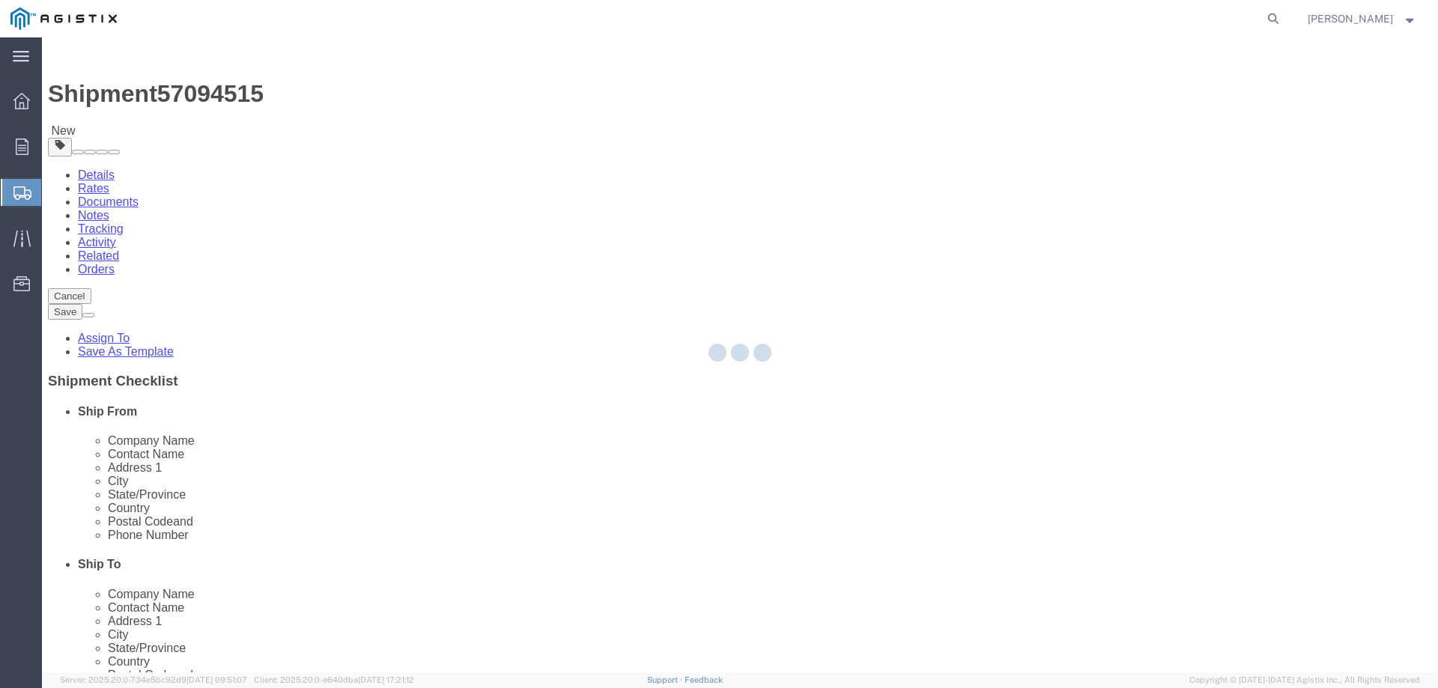
select select
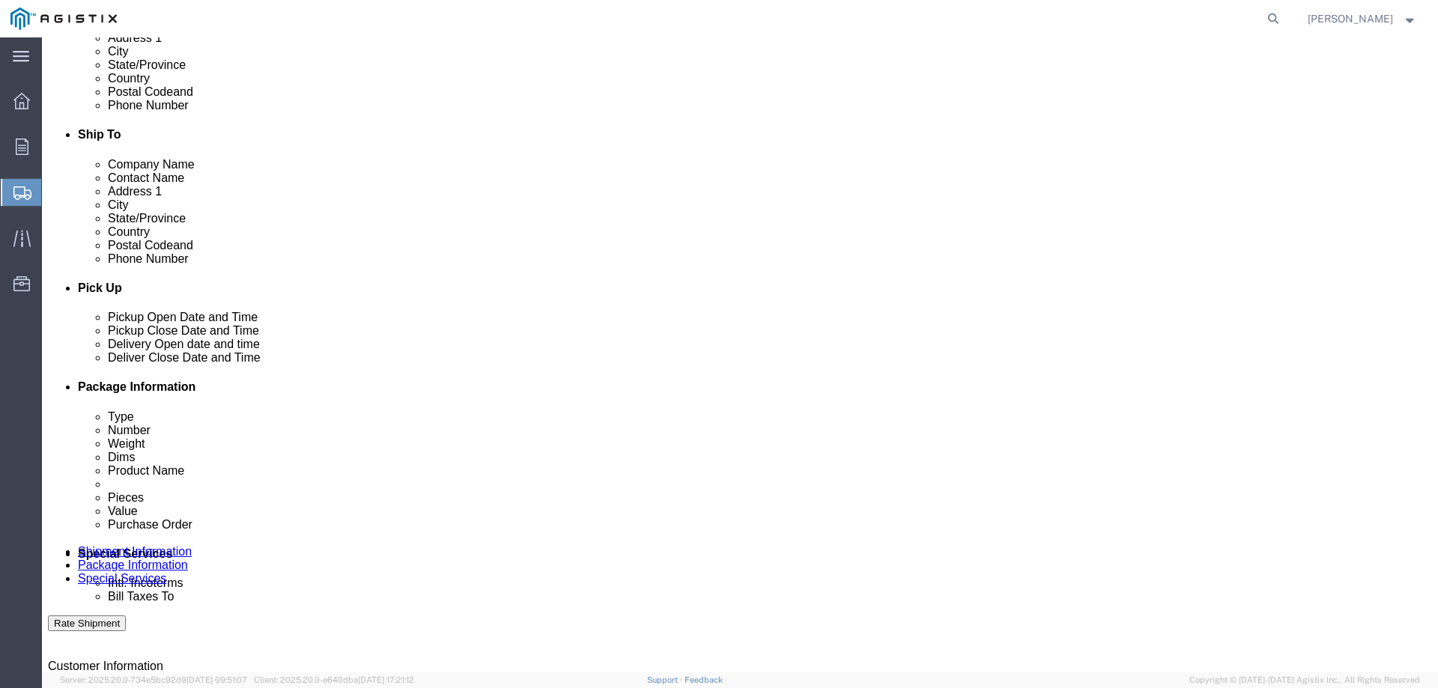
scroll to position [449, 0]
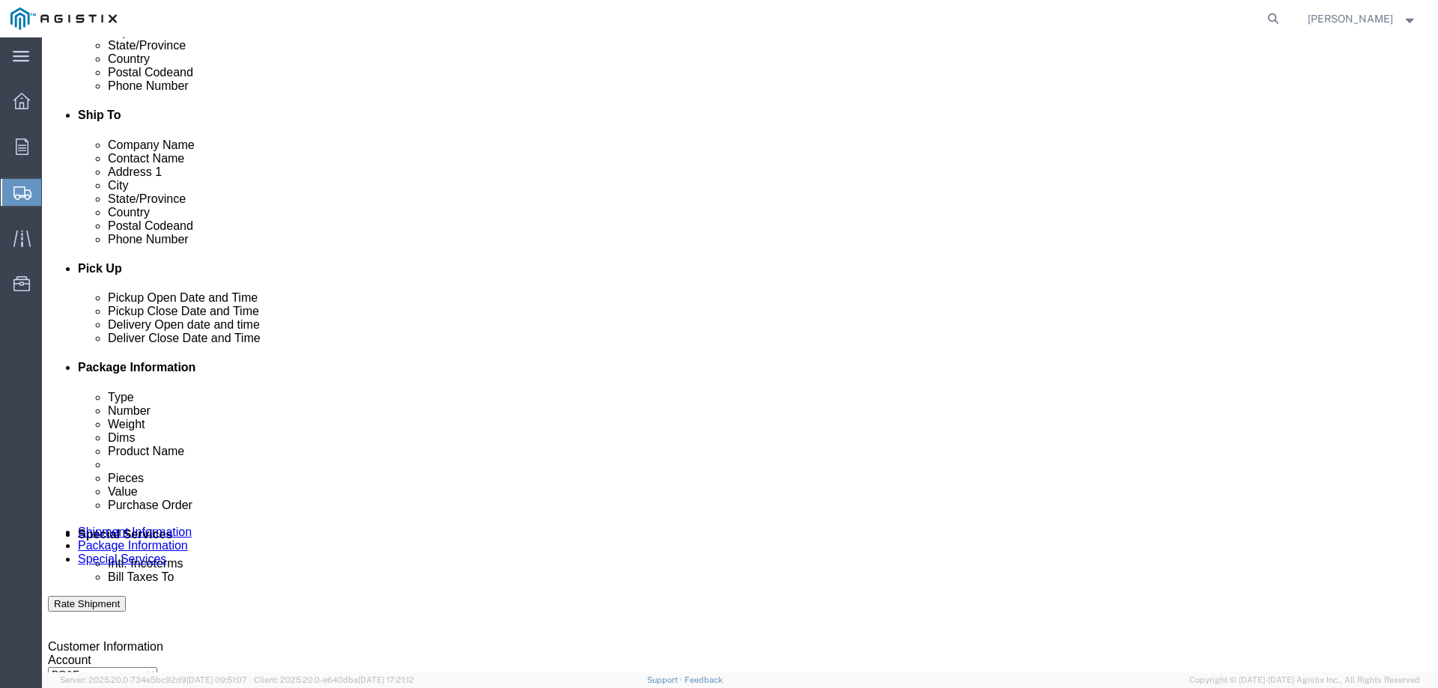
click select "Select Recipient Account Sender/Shipper Third Party Account"
select select "THRD"
click select "Select Recipient Account Sender/Shipper Third Party Account"
select select
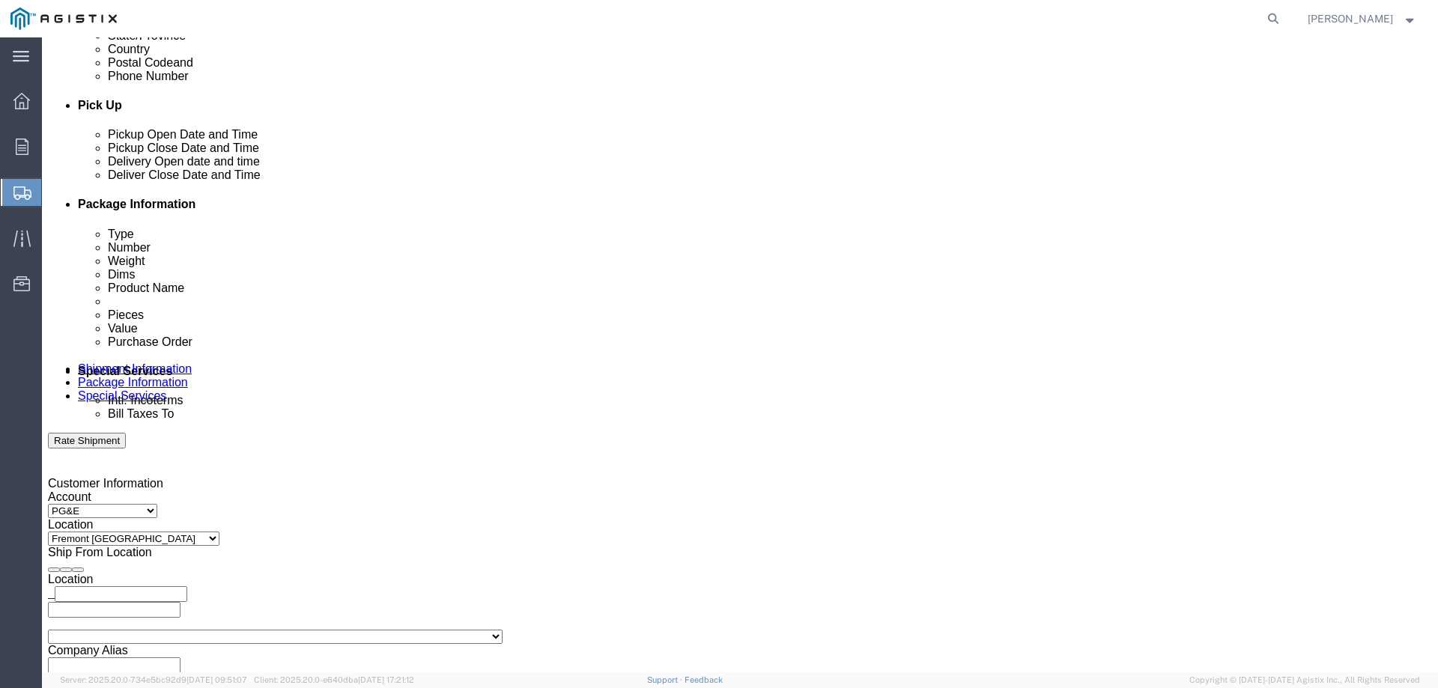
scroll to position [674, 0]
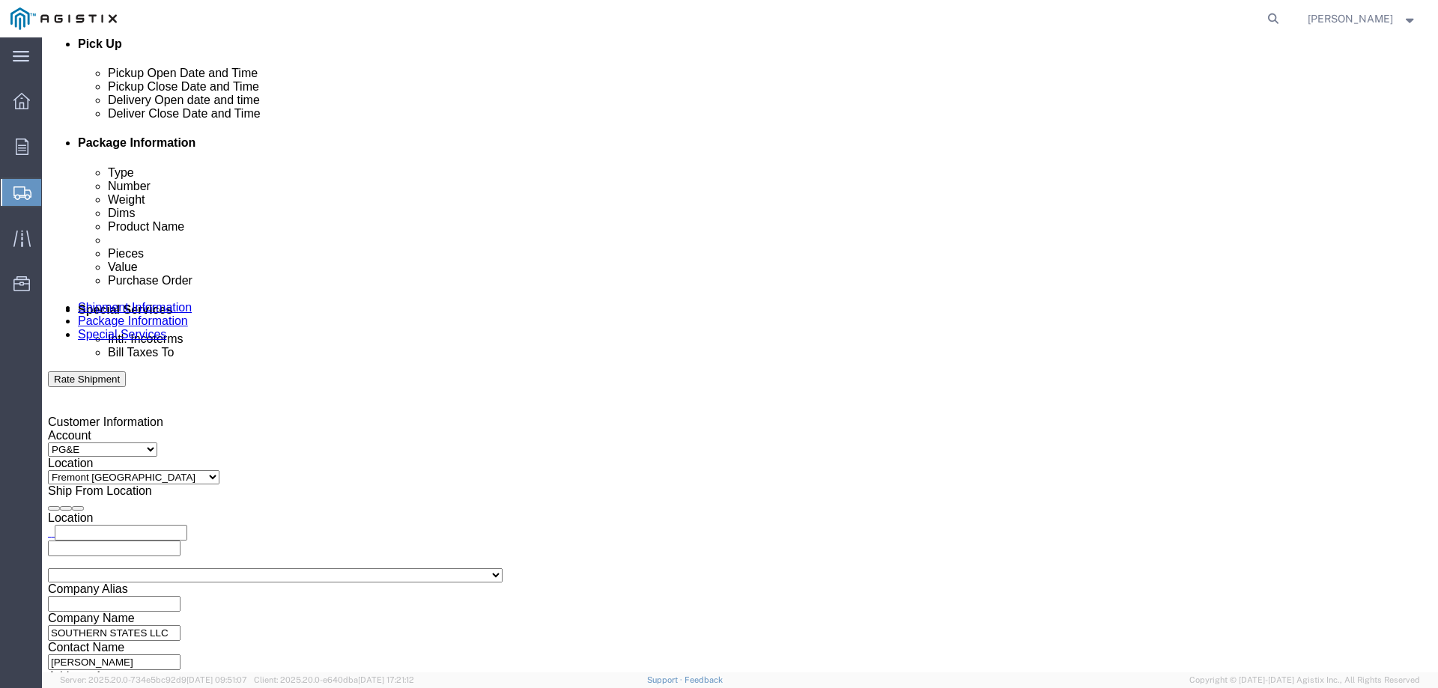
click select "Select [GEOGRAPHIC_DATA] [GEOGRAPHIC_DATA] [GEOGRAPHIC_DATA] [GEOGRAPHIC_DATA] …"
select select "US"
click select "Select [GEOGRAPHIC_DATA] [GEOGRAPHIC_DATA] [GEOGRAPHIC_DATA] [GEOGRAPHIC_DATA] …"
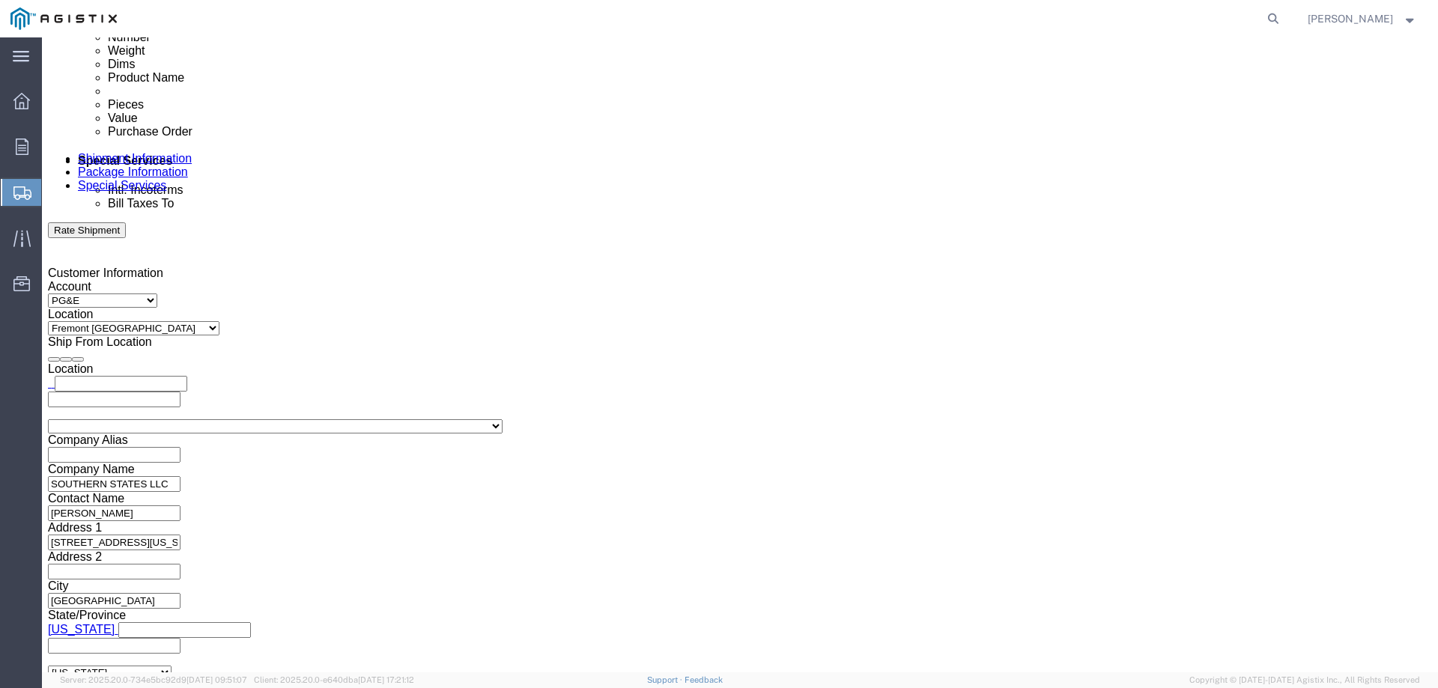
scroll to position [824, 0]
click input "text"
paste input "S-O-L-D T-O S-H-I-P T-O PACIFIC GAS & ELECTRIC CO"
click input "S-O-L-D T-O S-H-I-P T-O PACIFIC GAS & ELECTRIC CO"
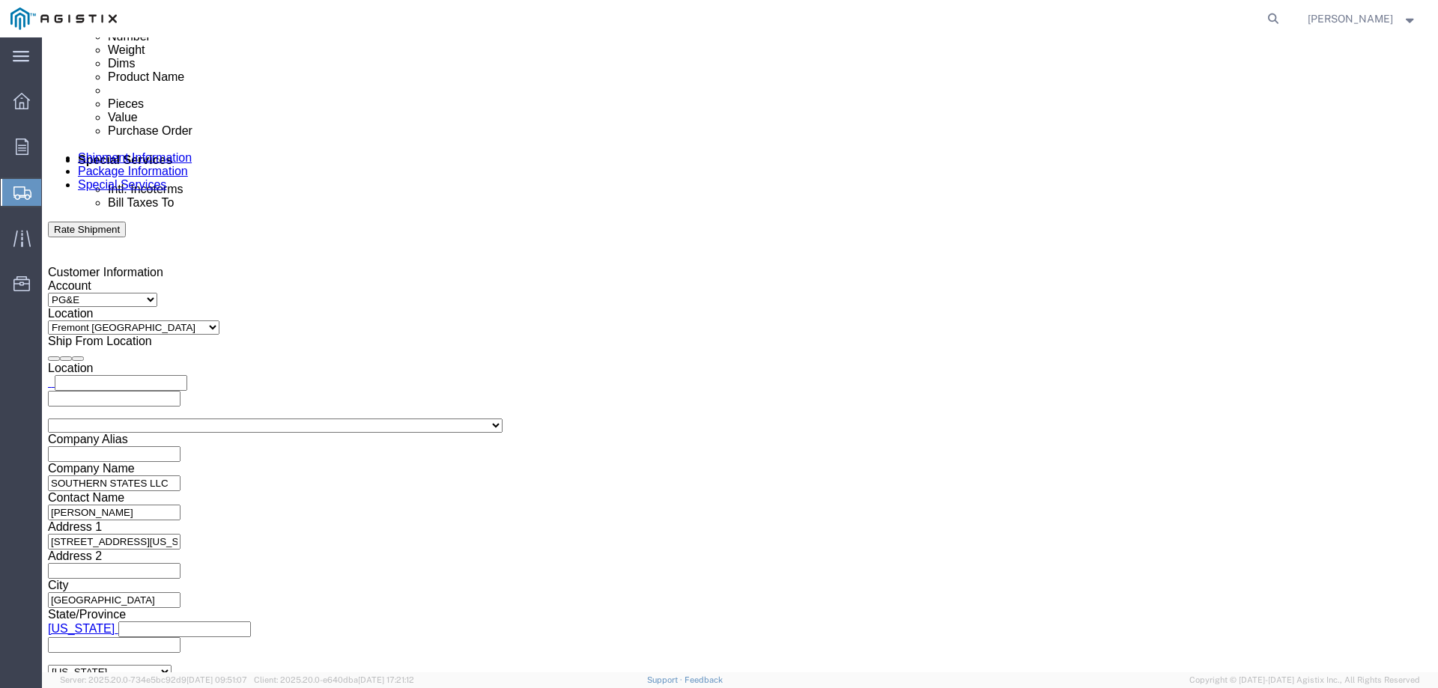
click input "S-O-L-D T-O S-H-I-P T-O PACIFIC GAS & ELECTRIC CO"
type input "S"
click input "text"
paste input "PACIFIC GAS & ELECTRIC CO"
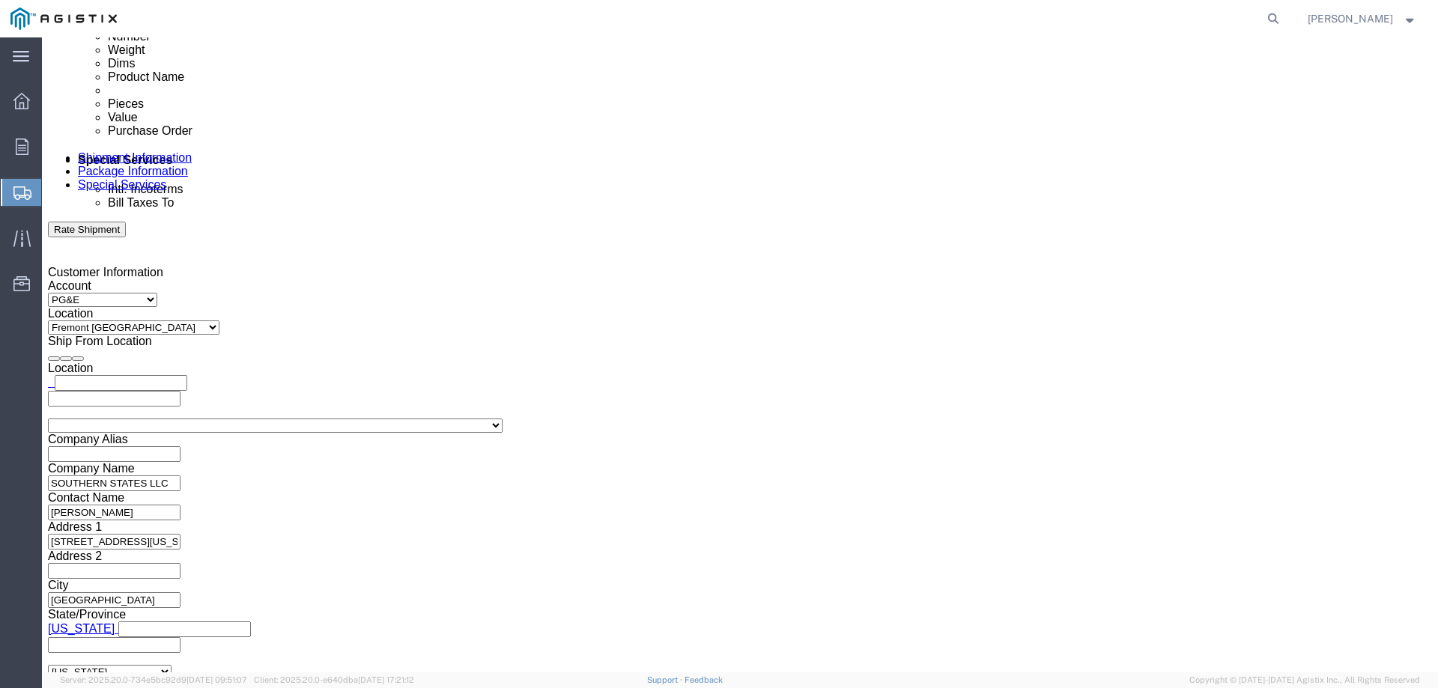
type input "PACIFIC GAS & ELECTRIC CO"
click input "text"
paste input "PO BOX 7760"
type input "PO BOX 7760"
click select "Select [GEOGRAPHIC_DATA] [GEOGRAPHIC_DATA] [GEOGRAPHIC_DATA] [GEOGRAPHIC_DATA] …"
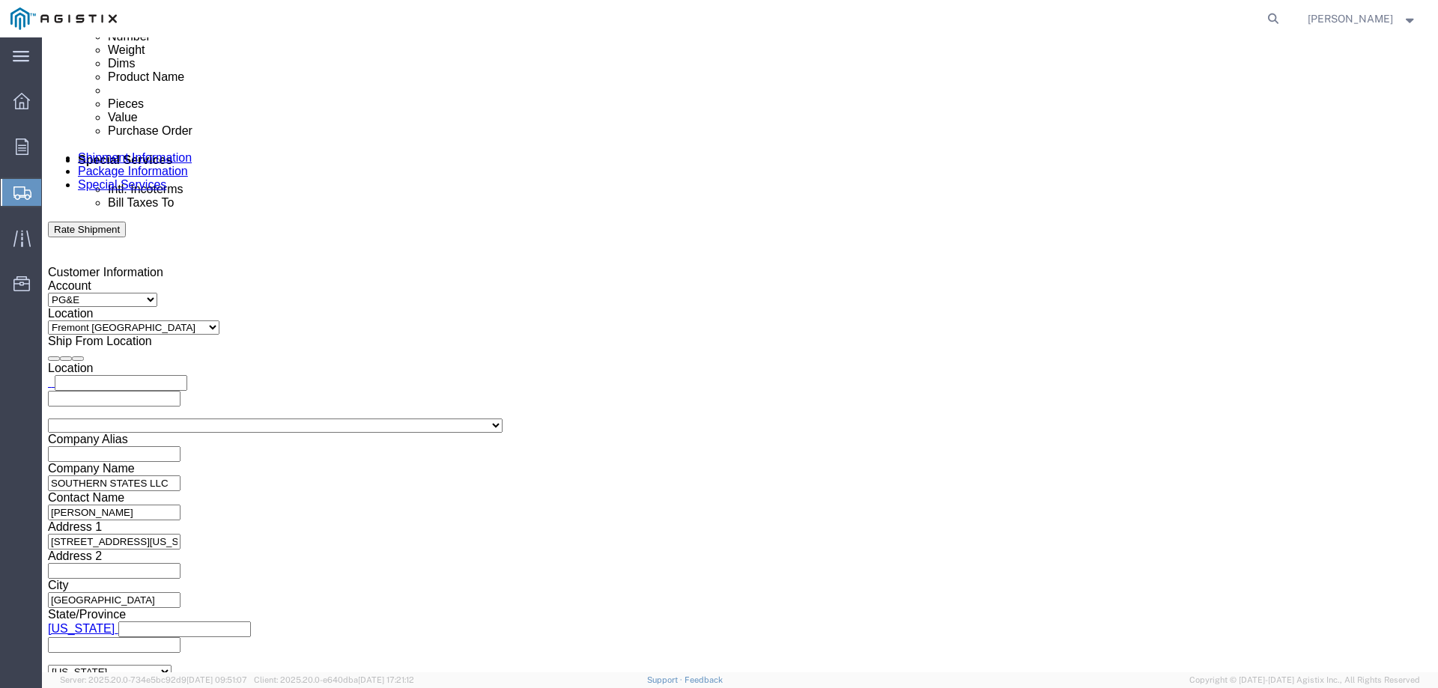
select select "US"
click select "Select [GEOGRAPHIC_DATA] [GEOGRAPHIC_DATA] [GEOGRAPHIC_DATA] [GEOGRAPHIC_DATA] …"
select select "CA"
drag, startPoint x: 229, startPoint y: 453, endPoint x: 267, endPoint y: 446, distance: 38.1
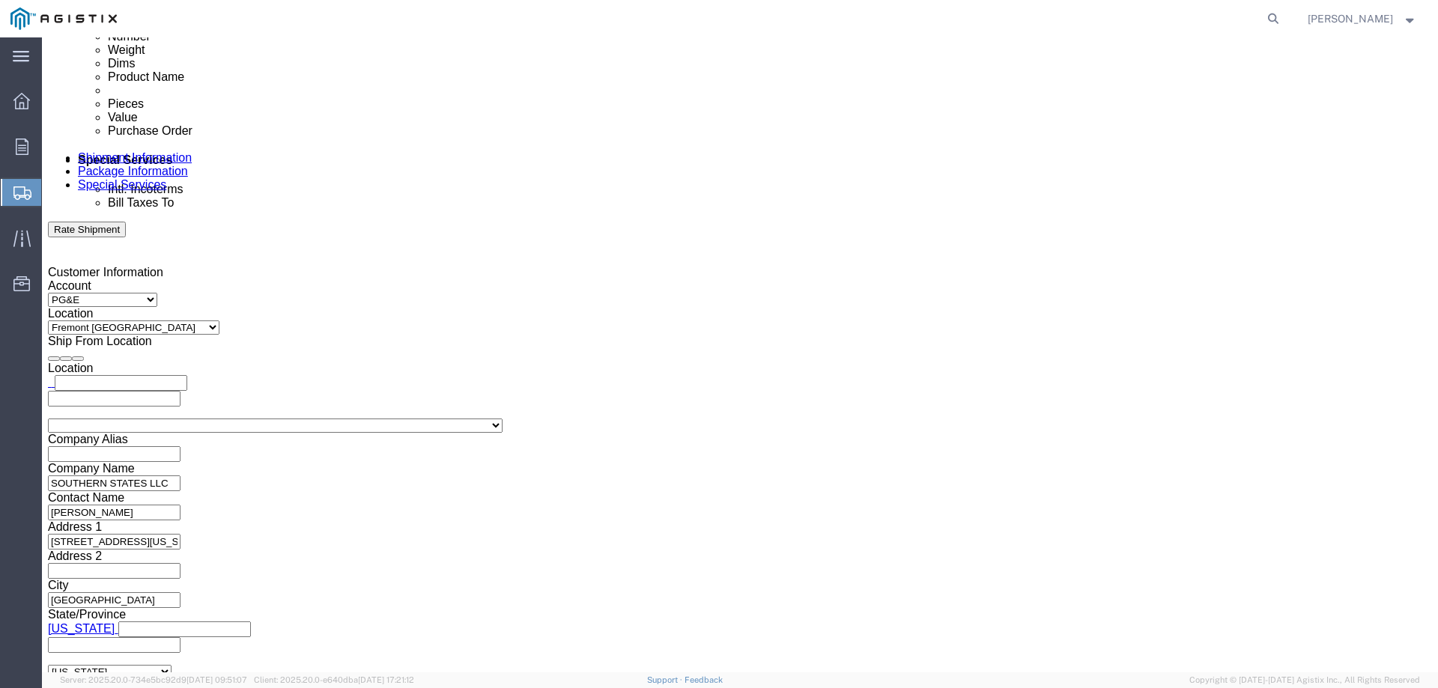
click input "text"
paste input "[PHONE_NUMBER]"
type input "[PHONE_NUMBER]"
click input "text"
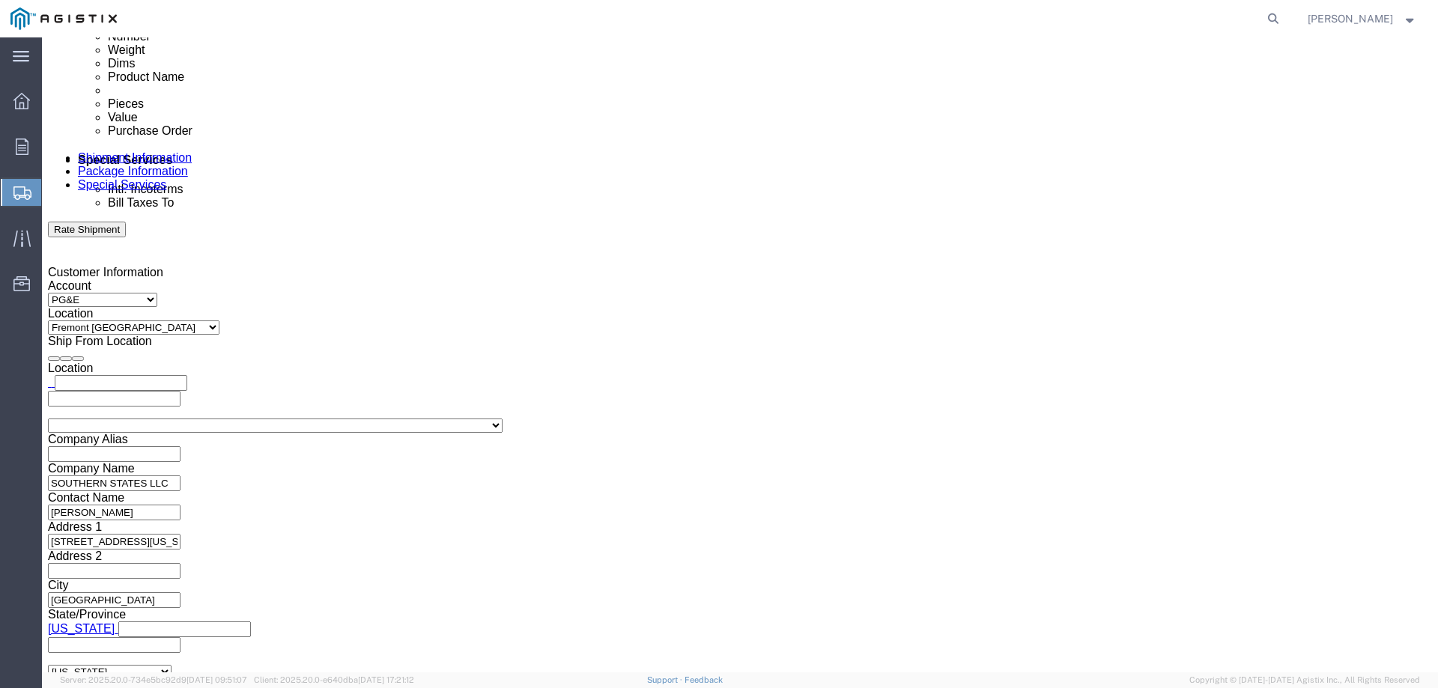
paste input "[PERSON_NAME]"
type input "[PERSON_NAME]"
click input "text"
paste input "[GEOGRAPHIC_DATA]"
type input "[GEOGRAPHIC_DATA]"
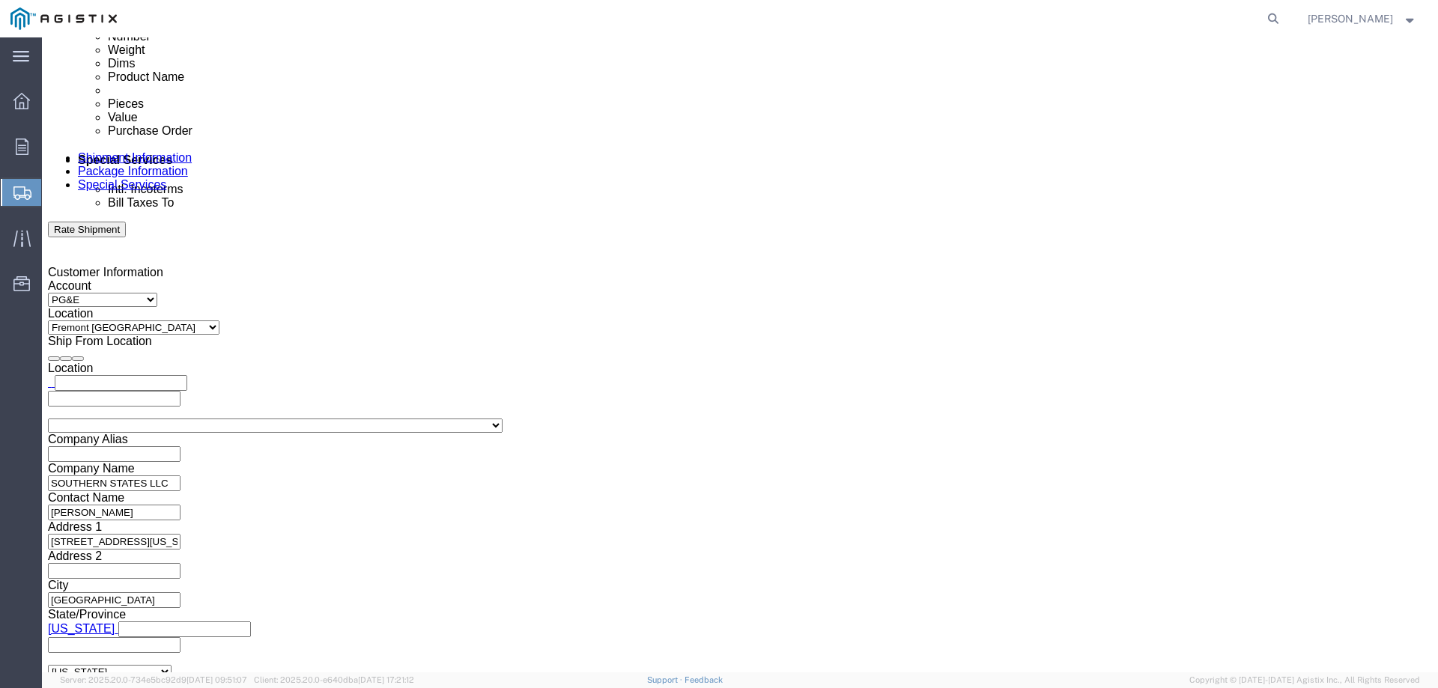
click input "text"
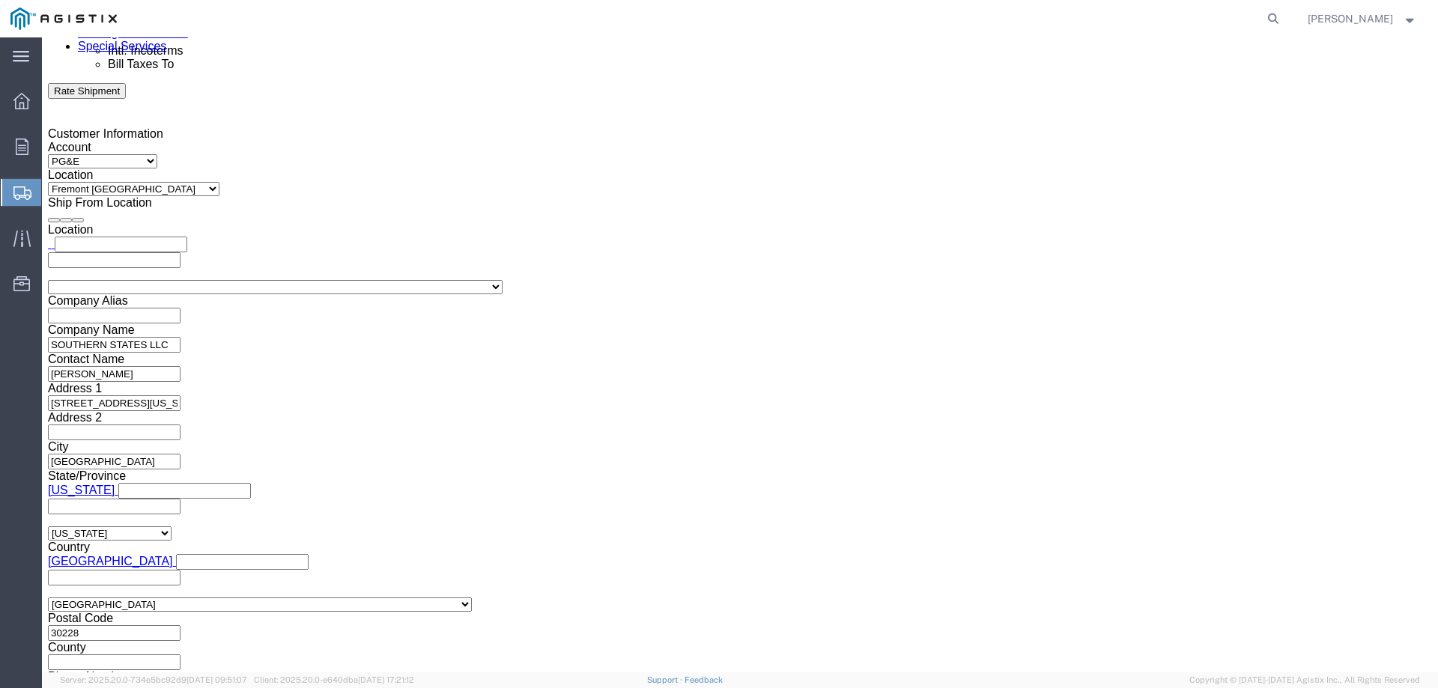
scroll to position [974, 0]
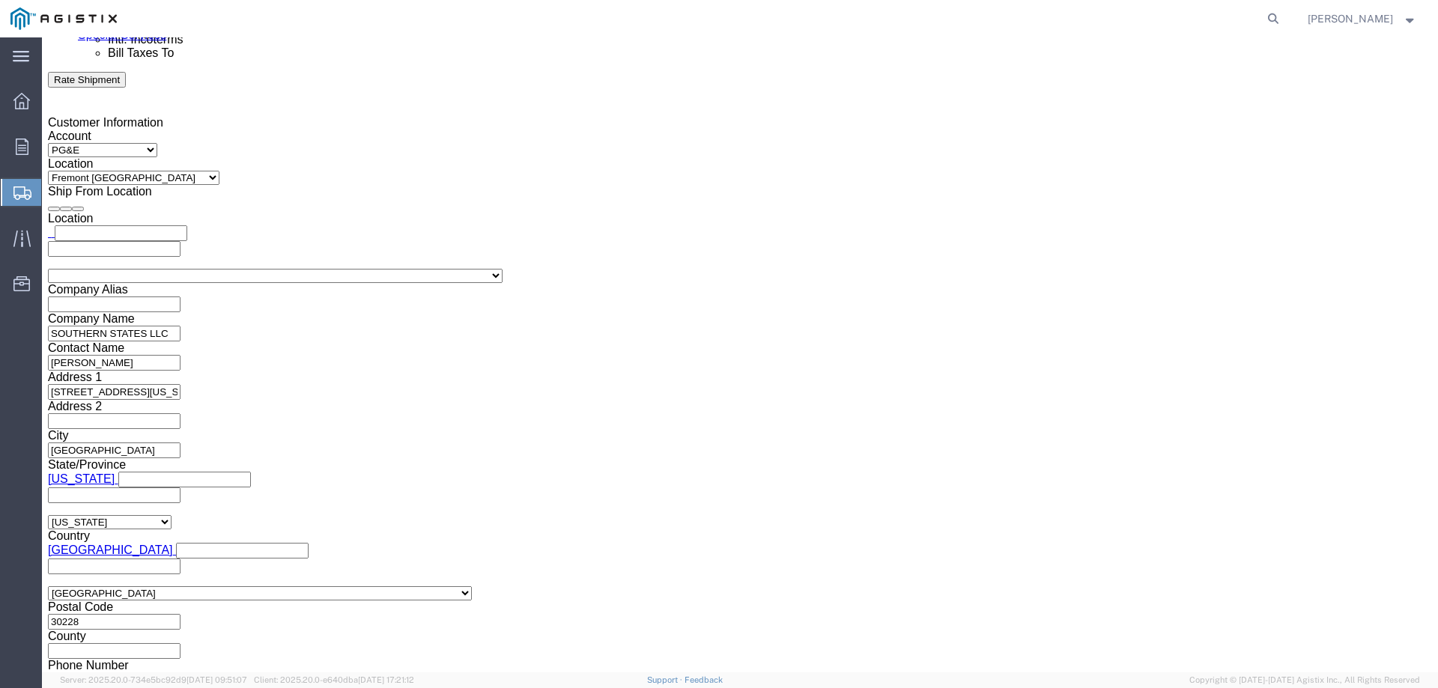
type input "94120"
click input "text"
type input "[PERSON_NAME][EMAIL_ADDRESS][DOMAIN_NAME]"
click input "Include shipping documents"
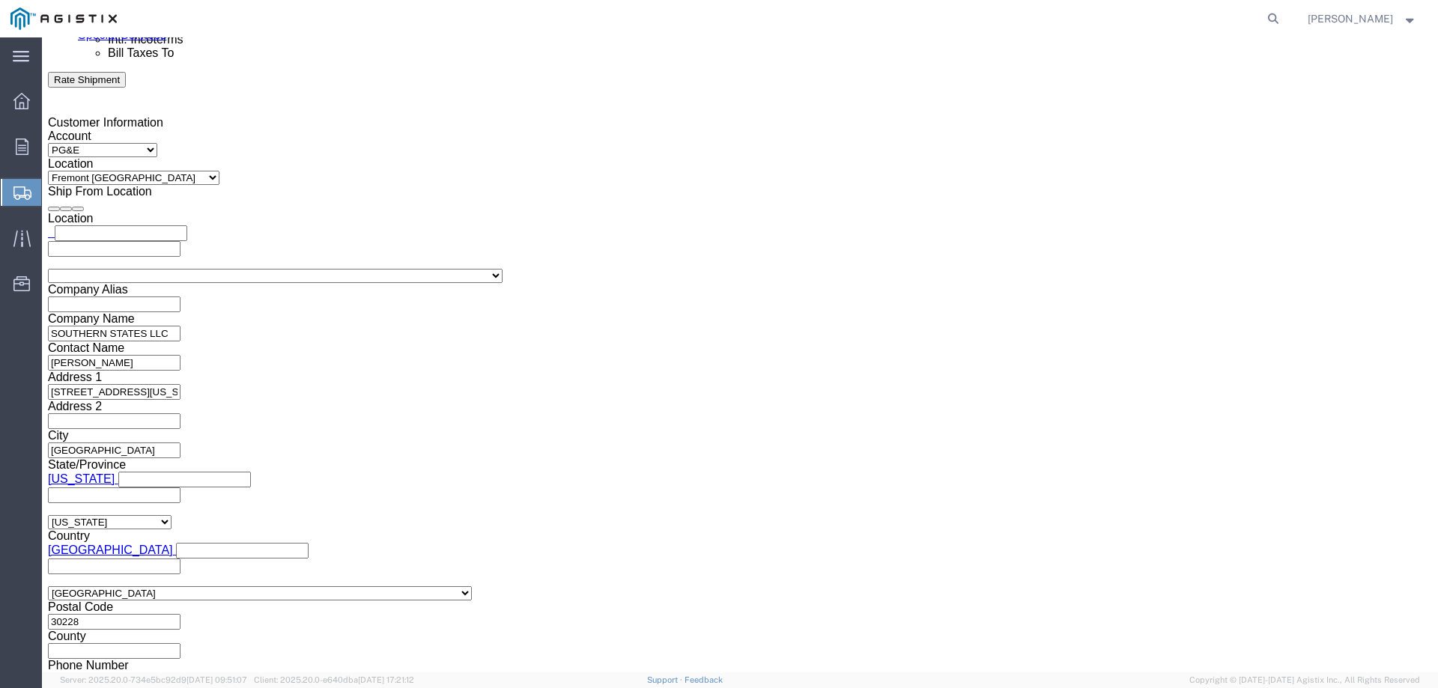
checkbox input "true"
click label "BOL"
click input "BOL"
checkbox input "true"
click input "Packing List"
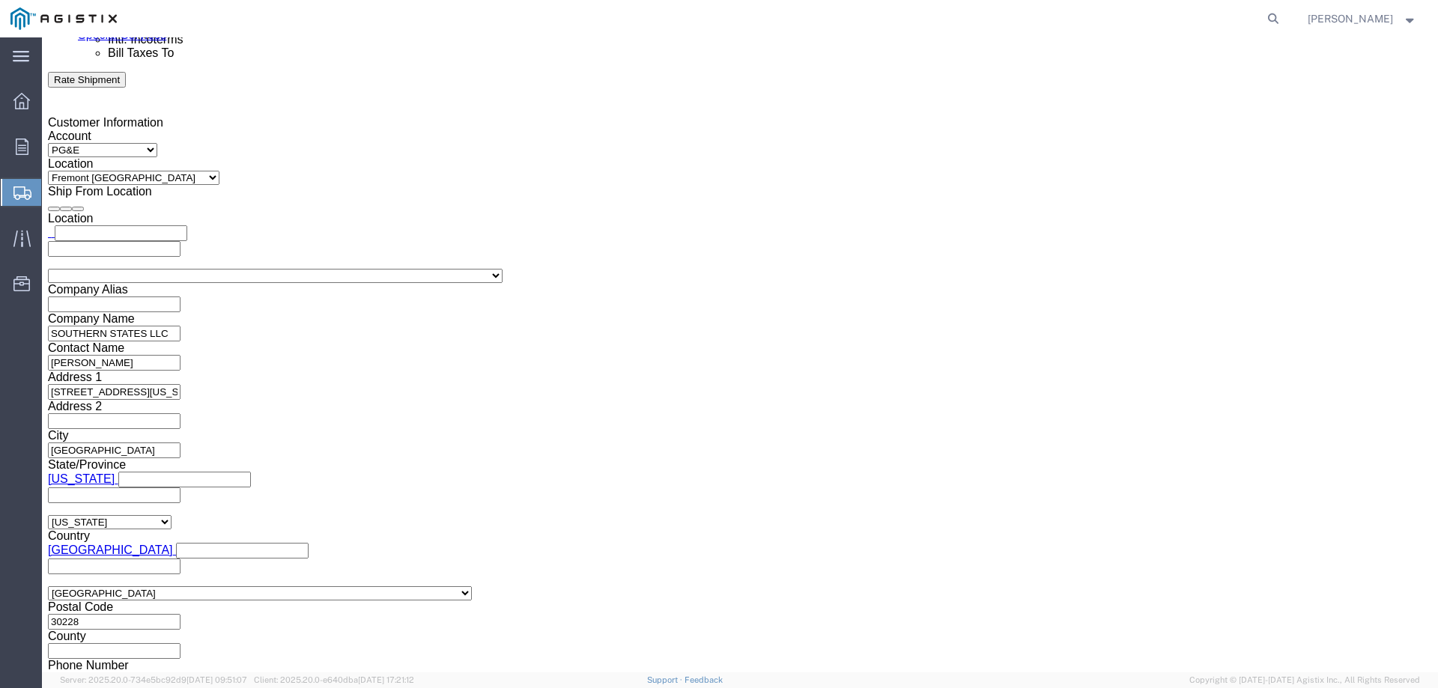
checkbox input "true"
click label "Shipping Label"
click input "Shipping Label"
checkbox input "true"
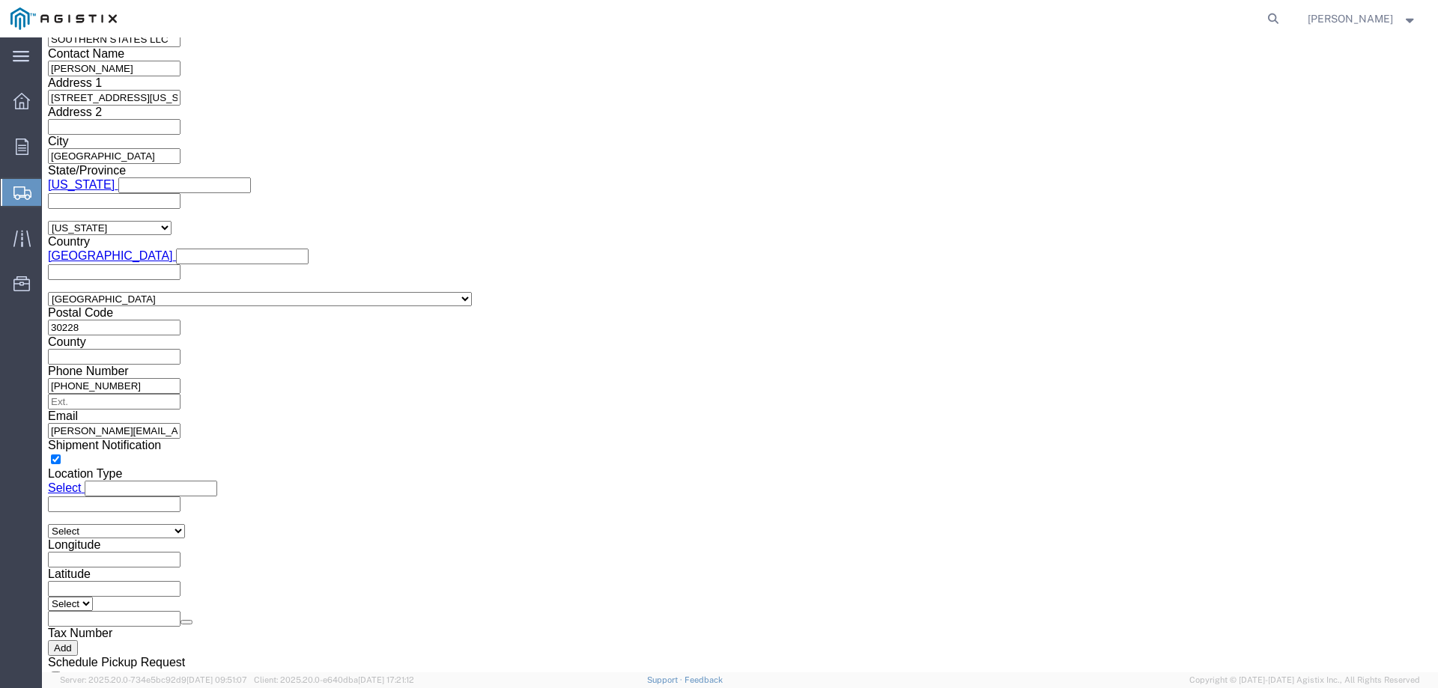
scroll to position [1498, 0]
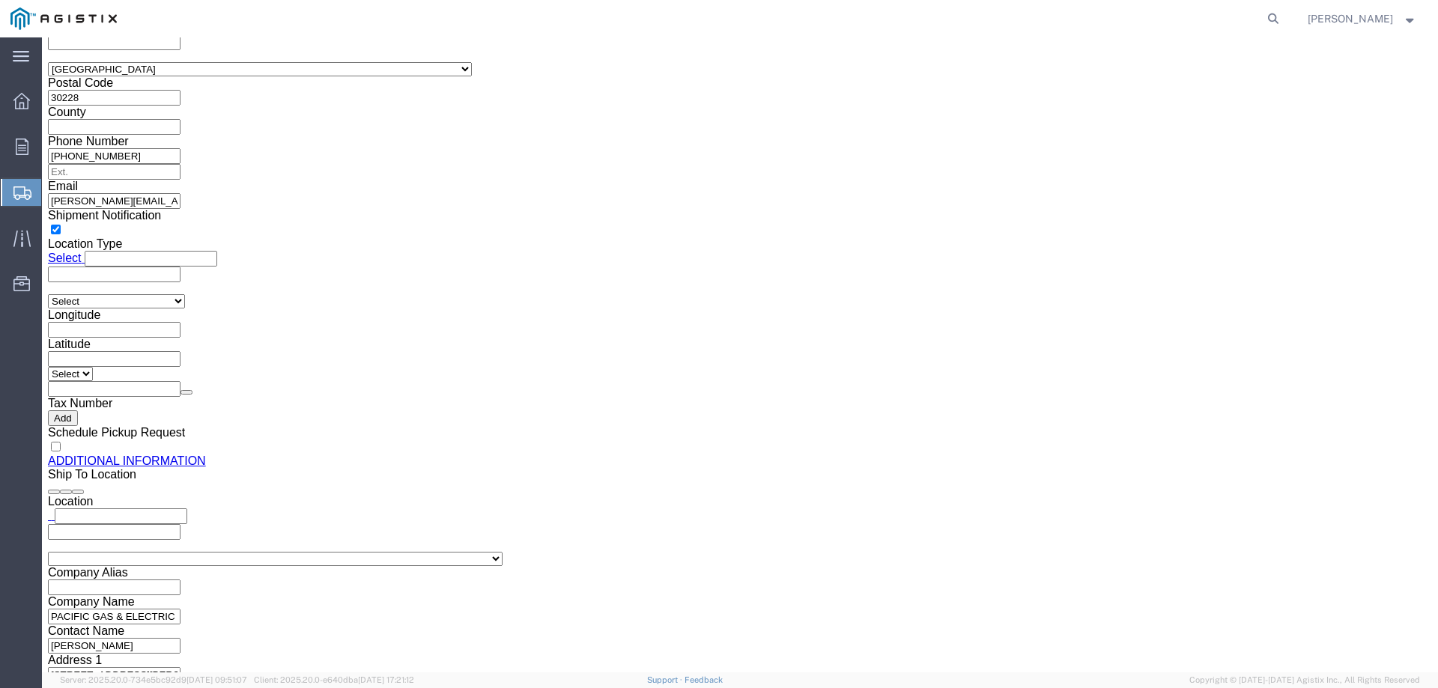
click button "Rate Shipment"
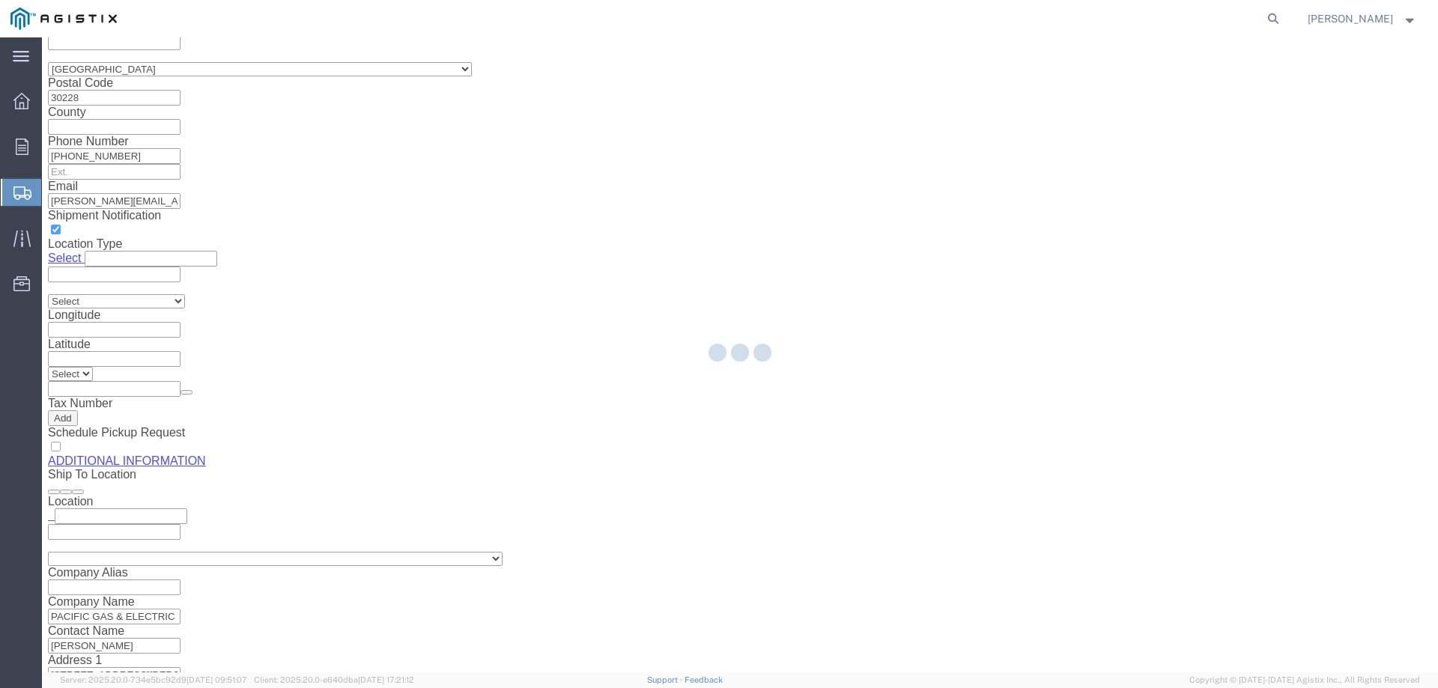
select select
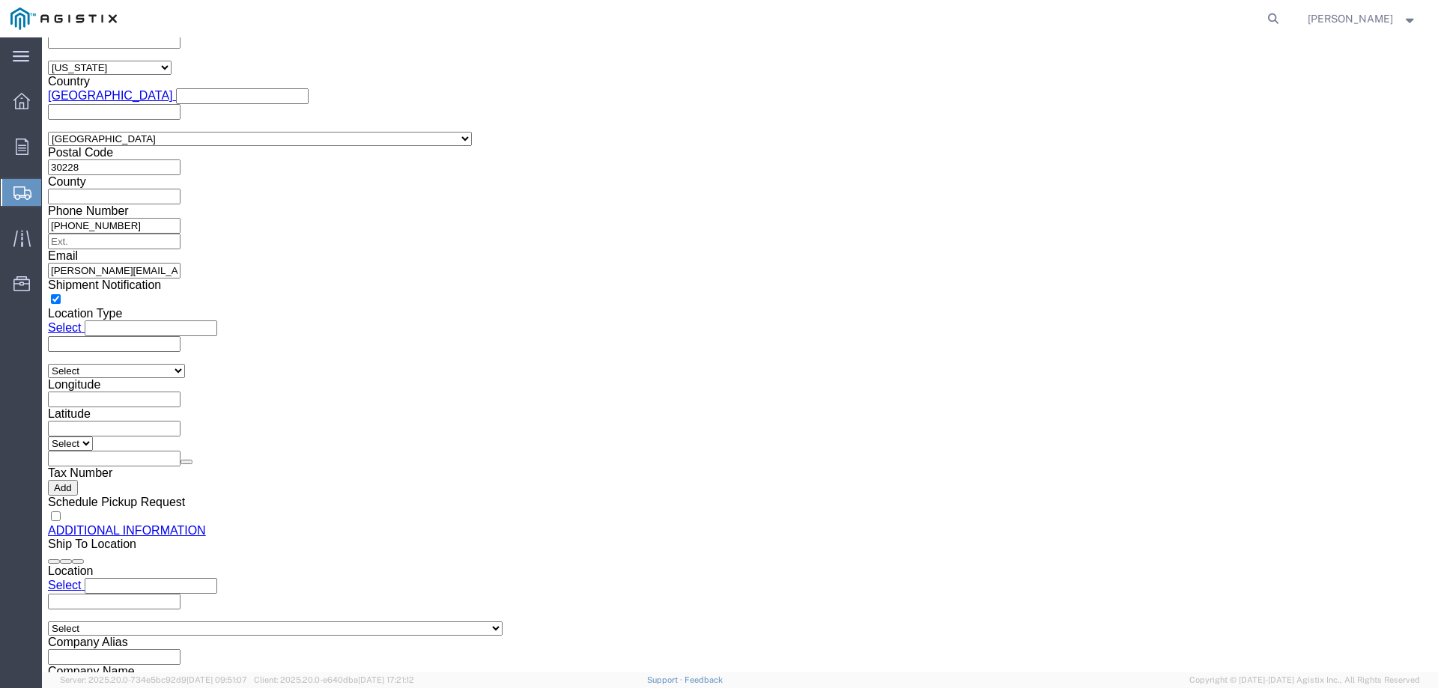
click link "Details"
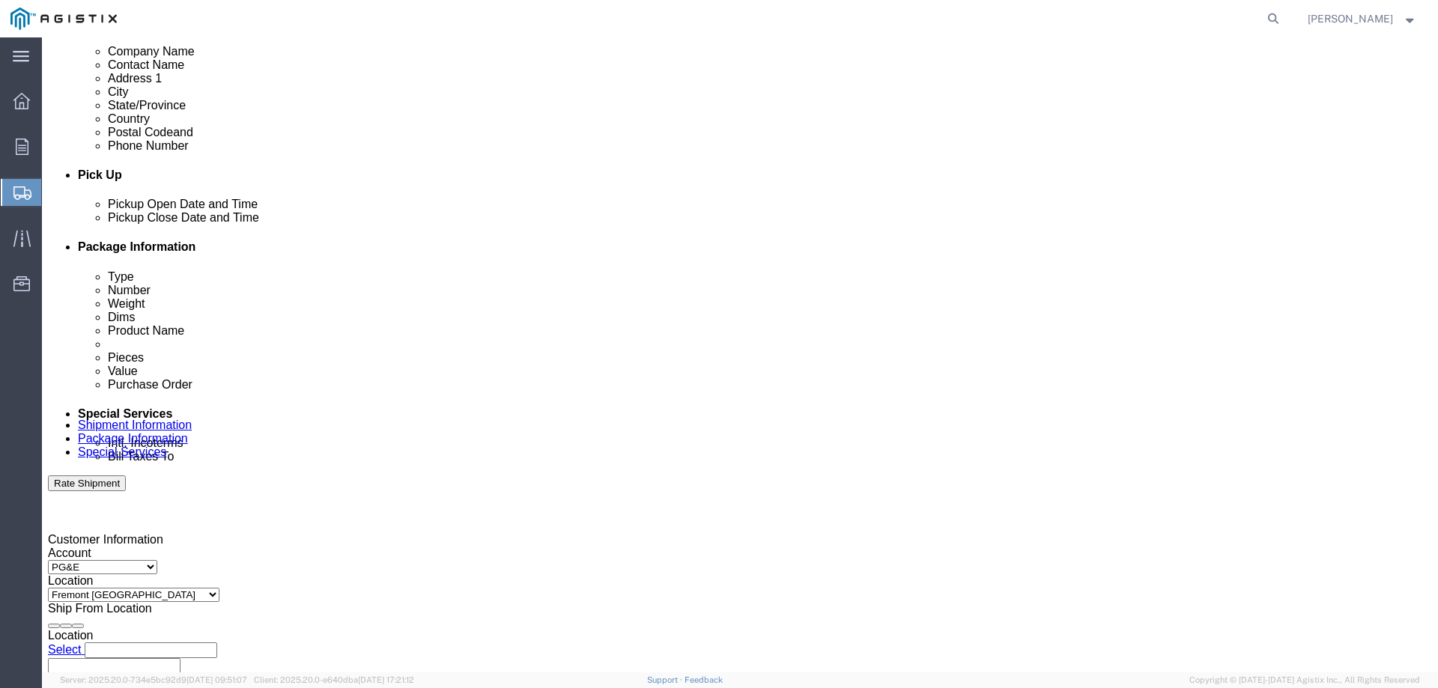
scroll to position [553, 0]
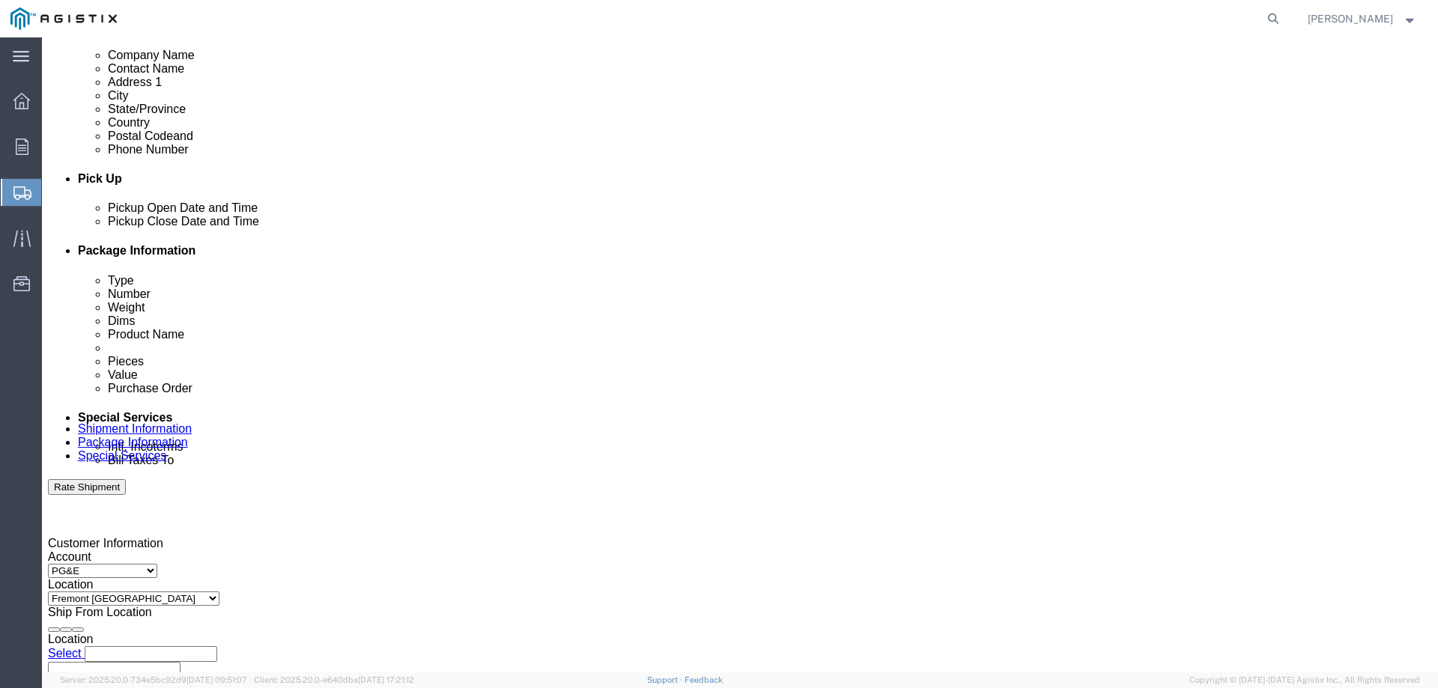
click div "[DATE] 8:00 AM"
click button "Apply"
click div "[DATE] 4:00 PM"
click input "8:00 AM"
click div "[DATE] 4:00 PM"
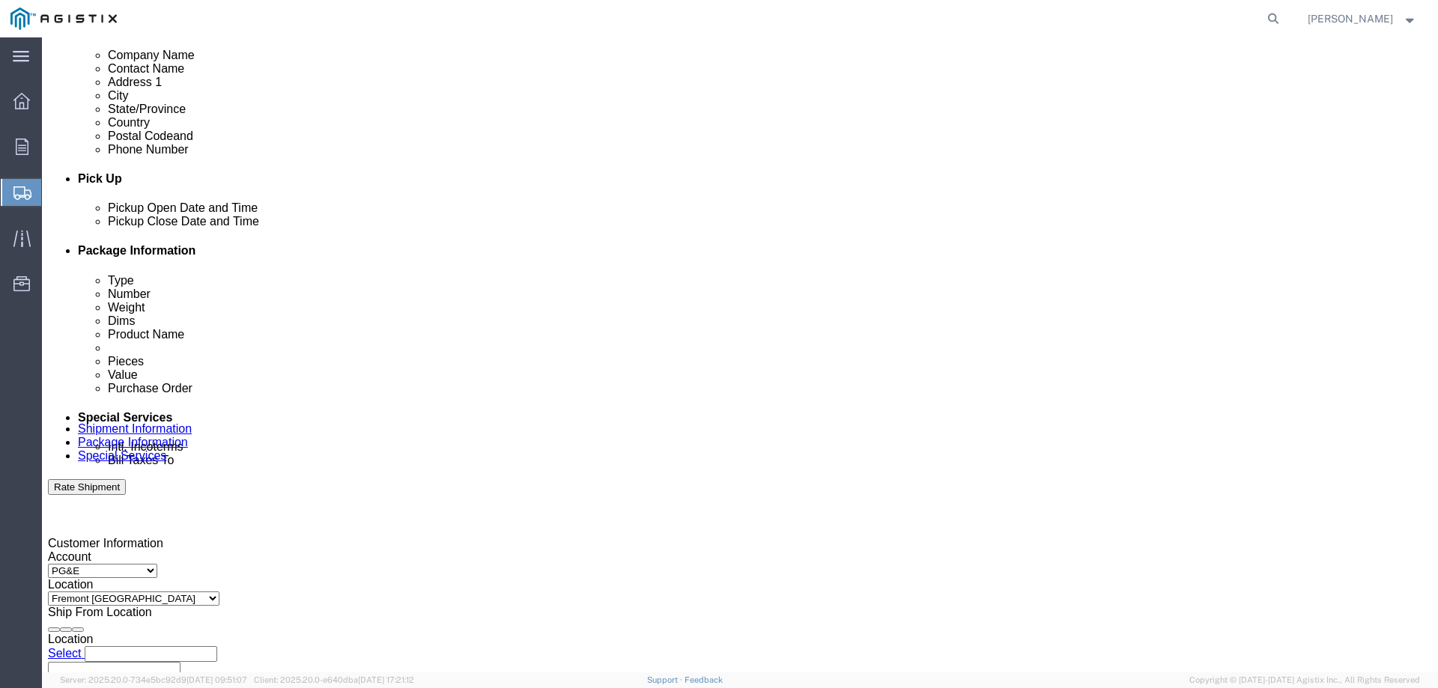
click div "Delivery Start Date Delivery Start Time Deliver Open Date and Time [DATE] 8:00 …"
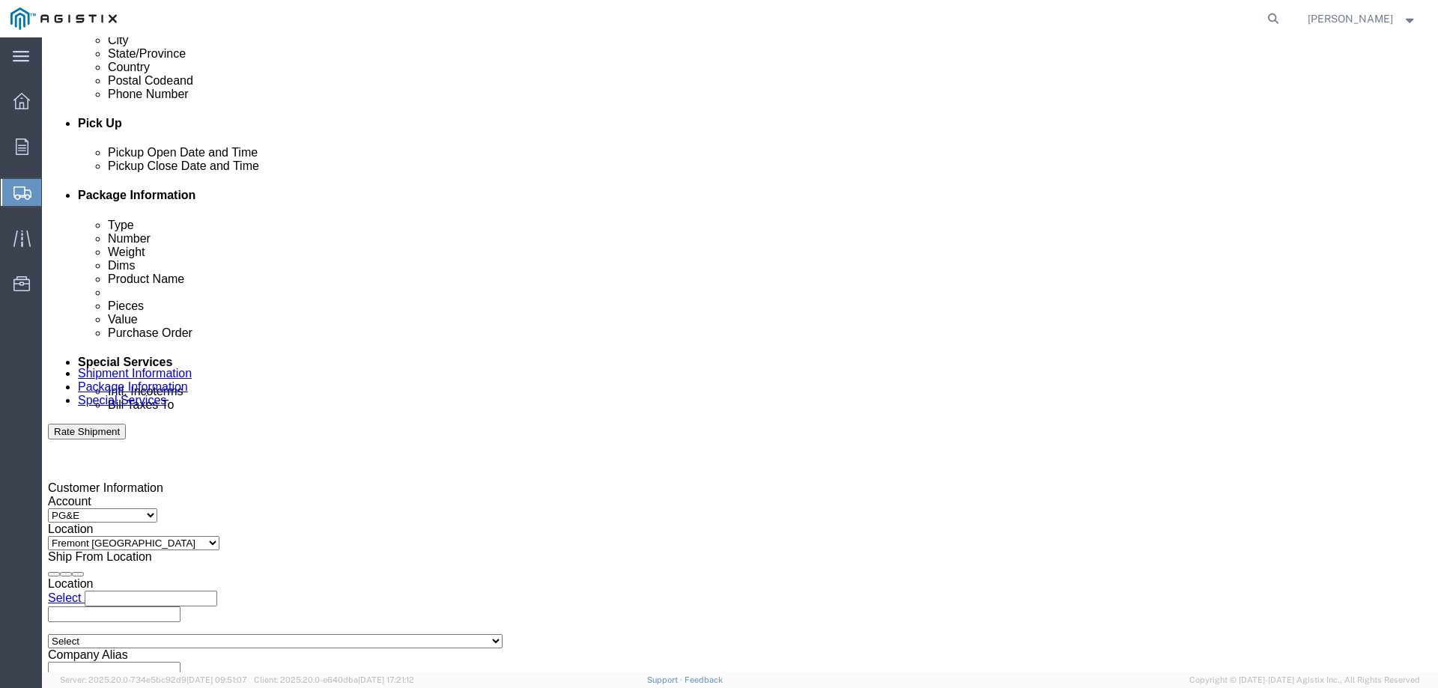
scroll to position [777, 0]
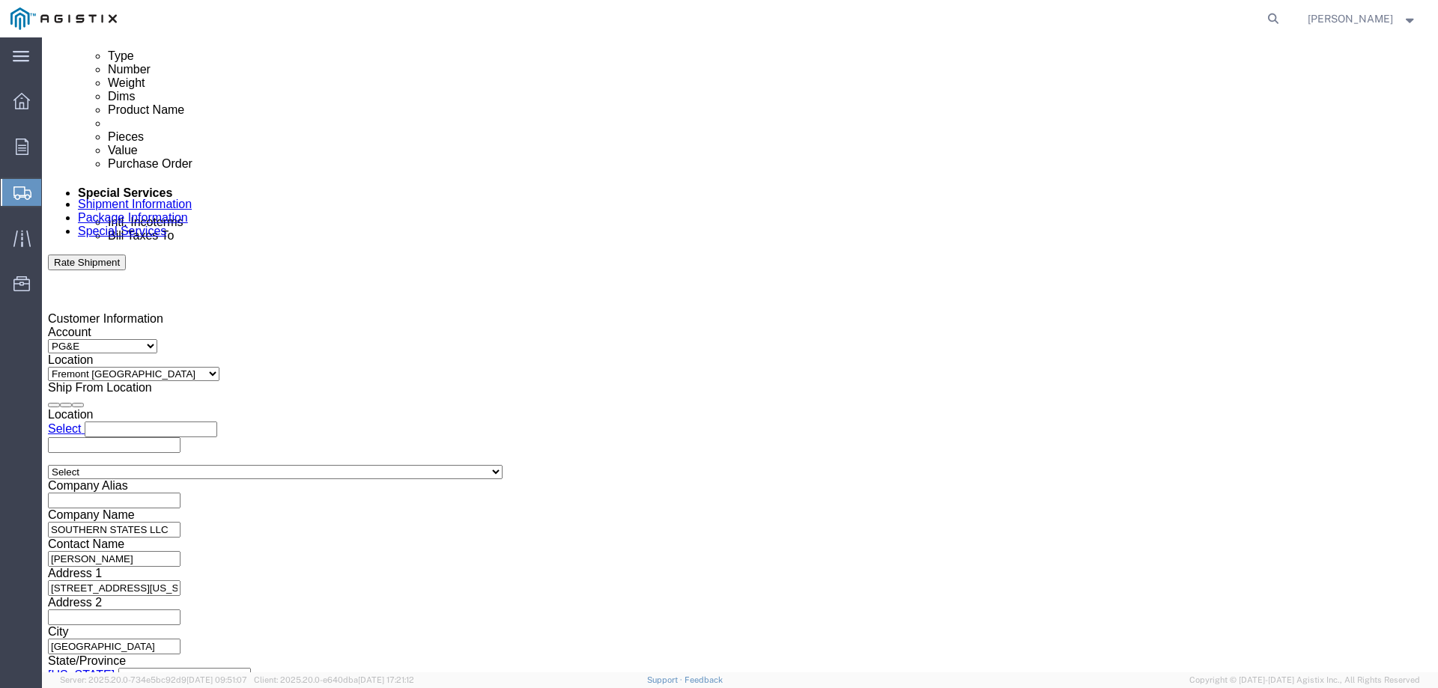
click button "Continue"
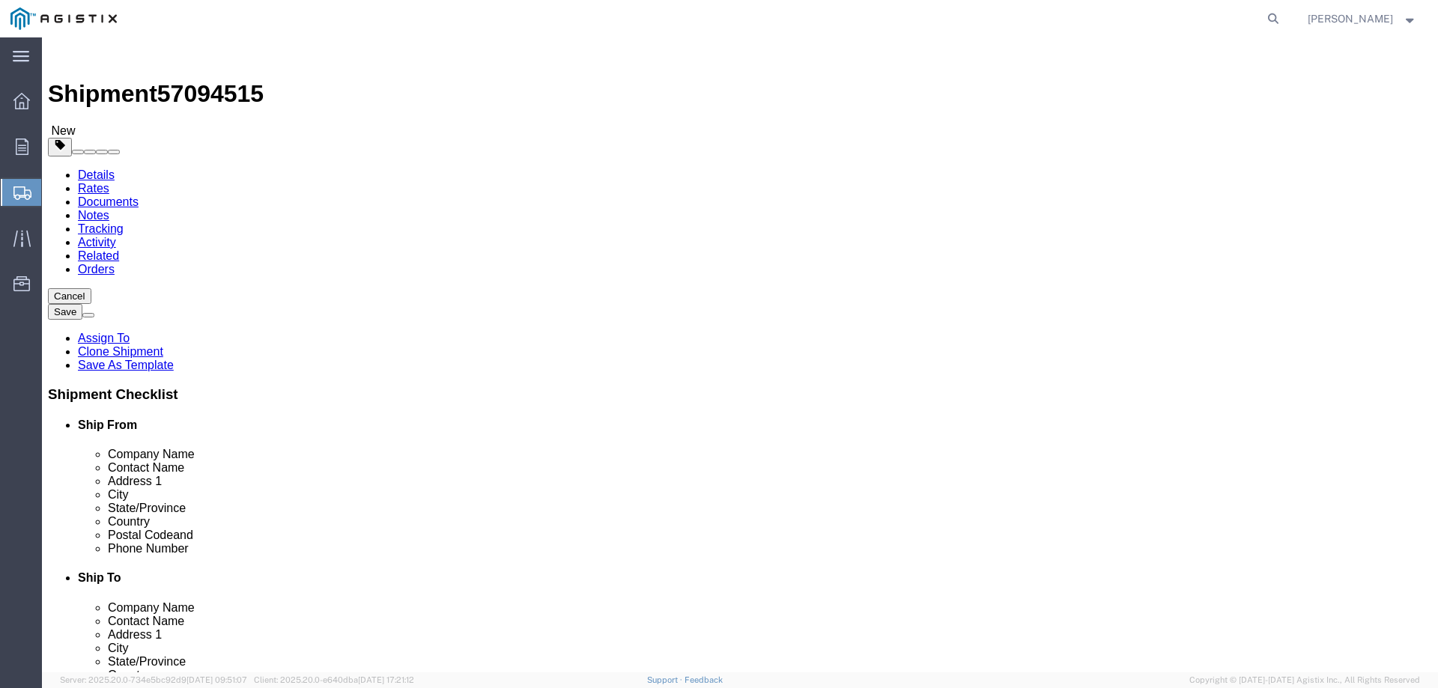
click button "Continue"
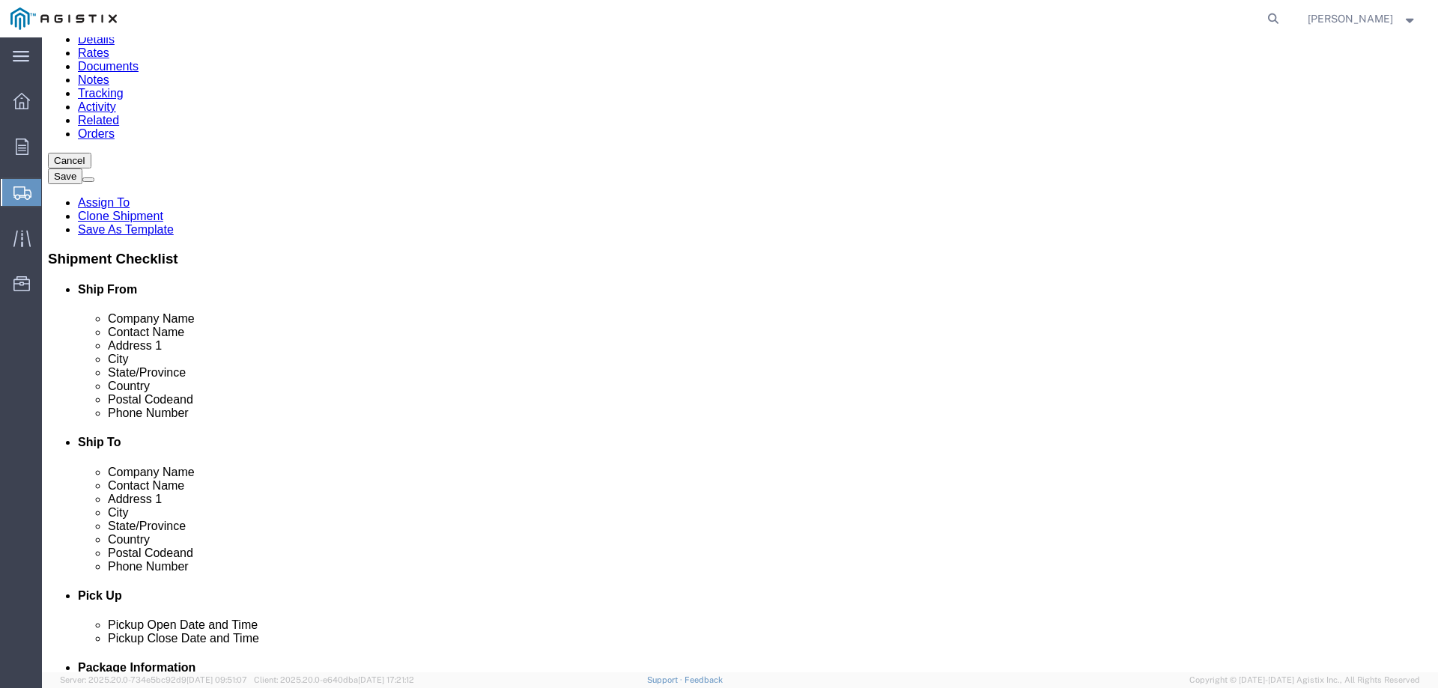
scroll to position [150, 0]
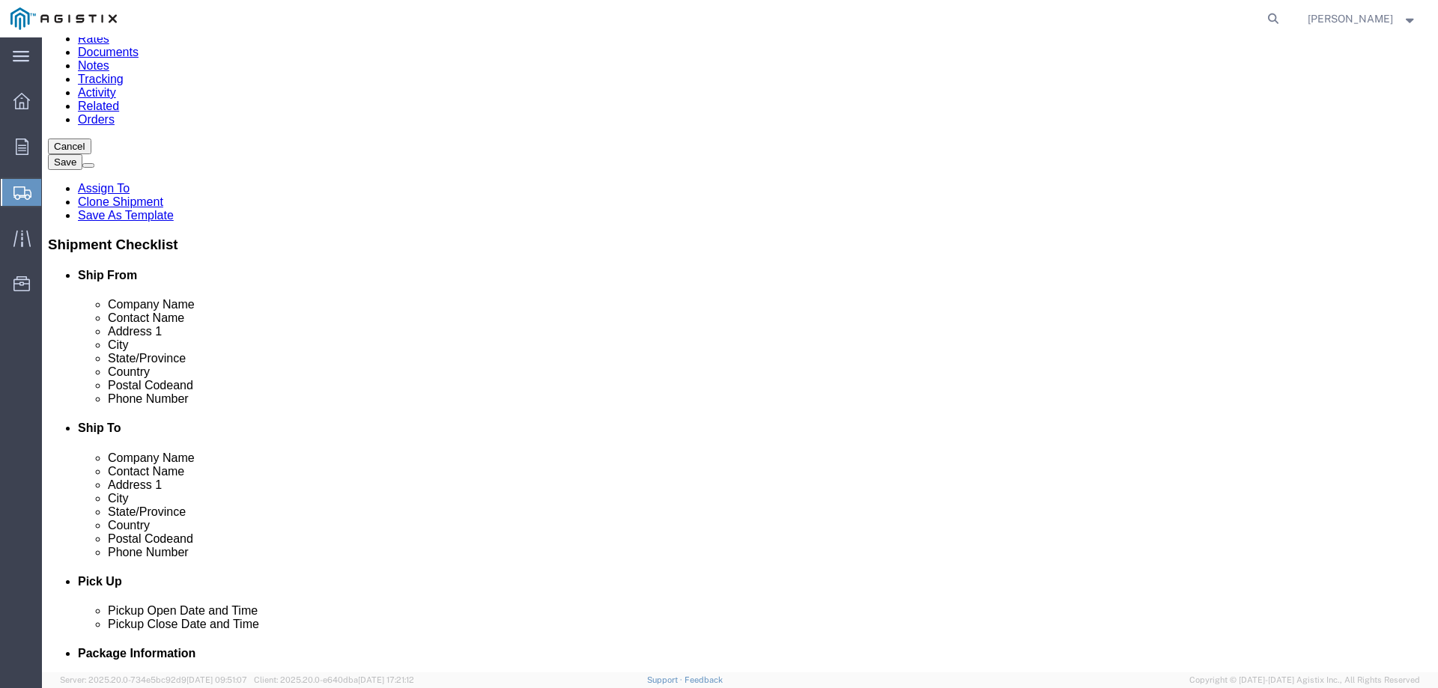
click button "Rate Shipment"
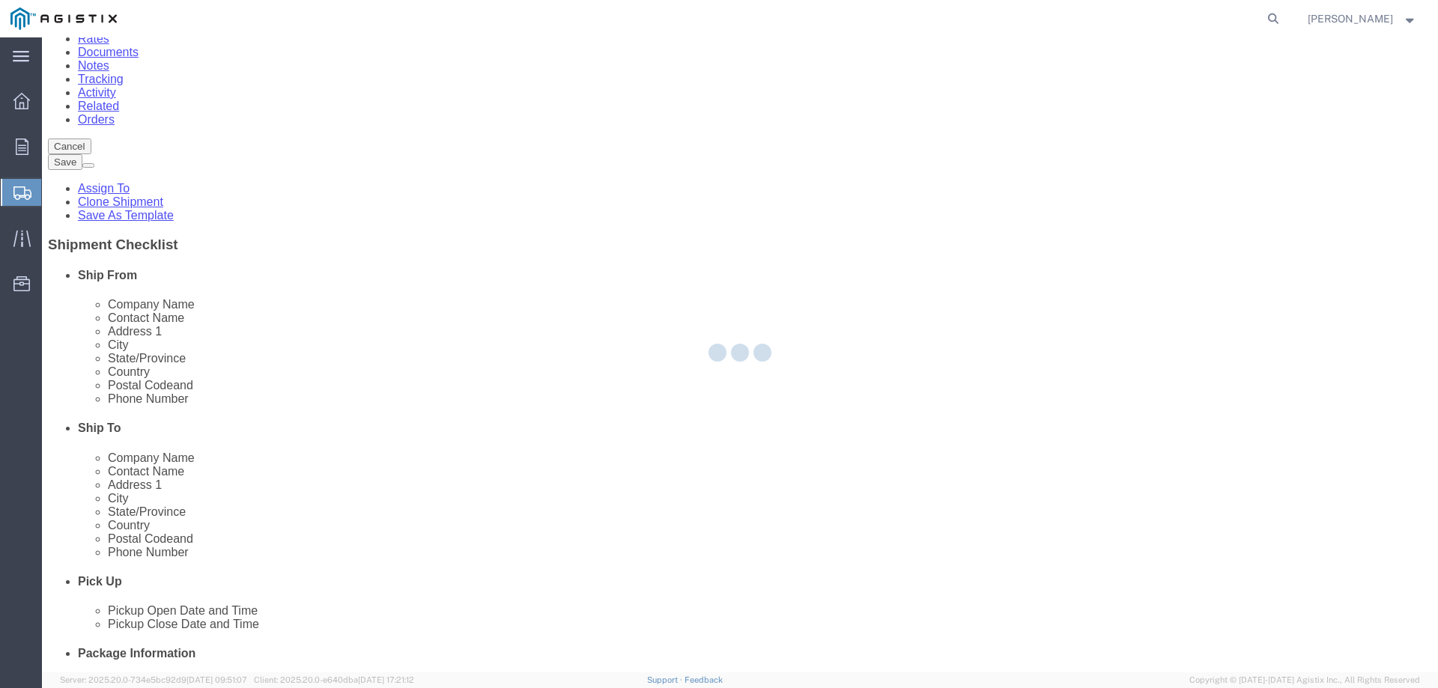
select select
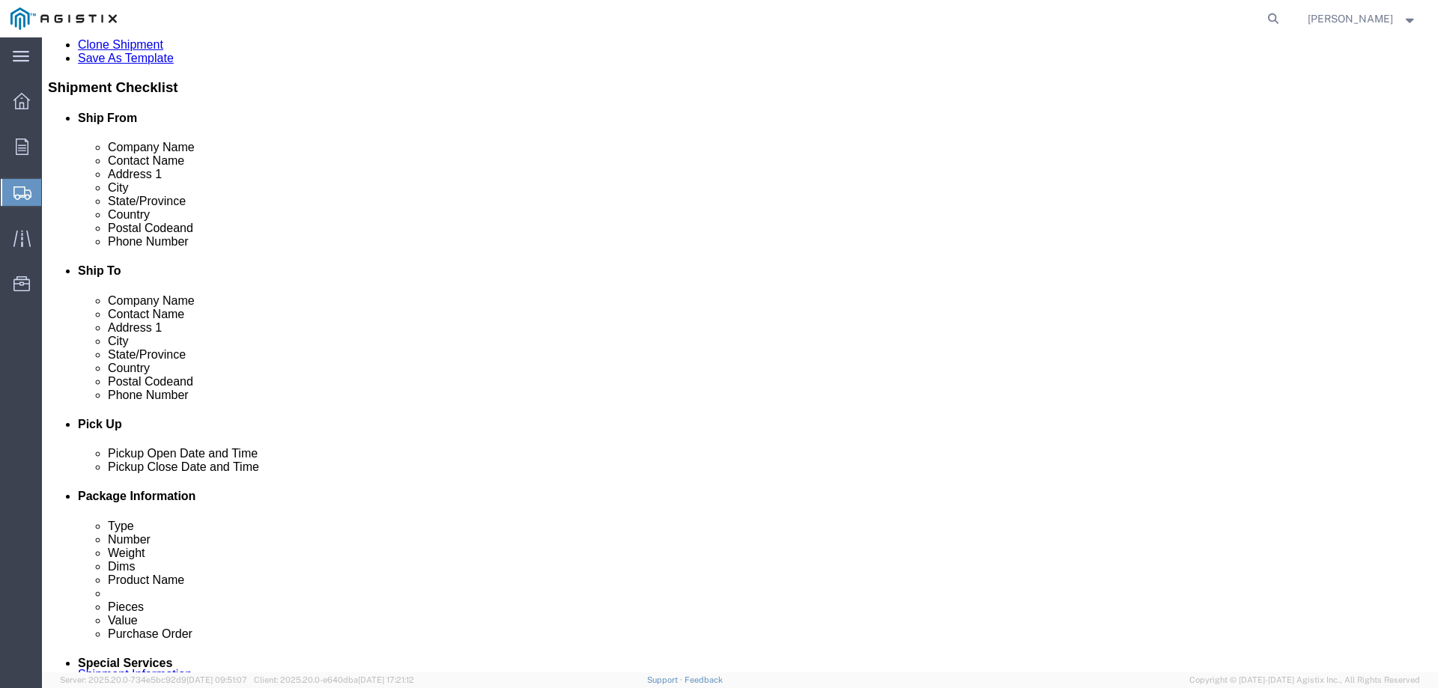
scroll to position [300, 0]
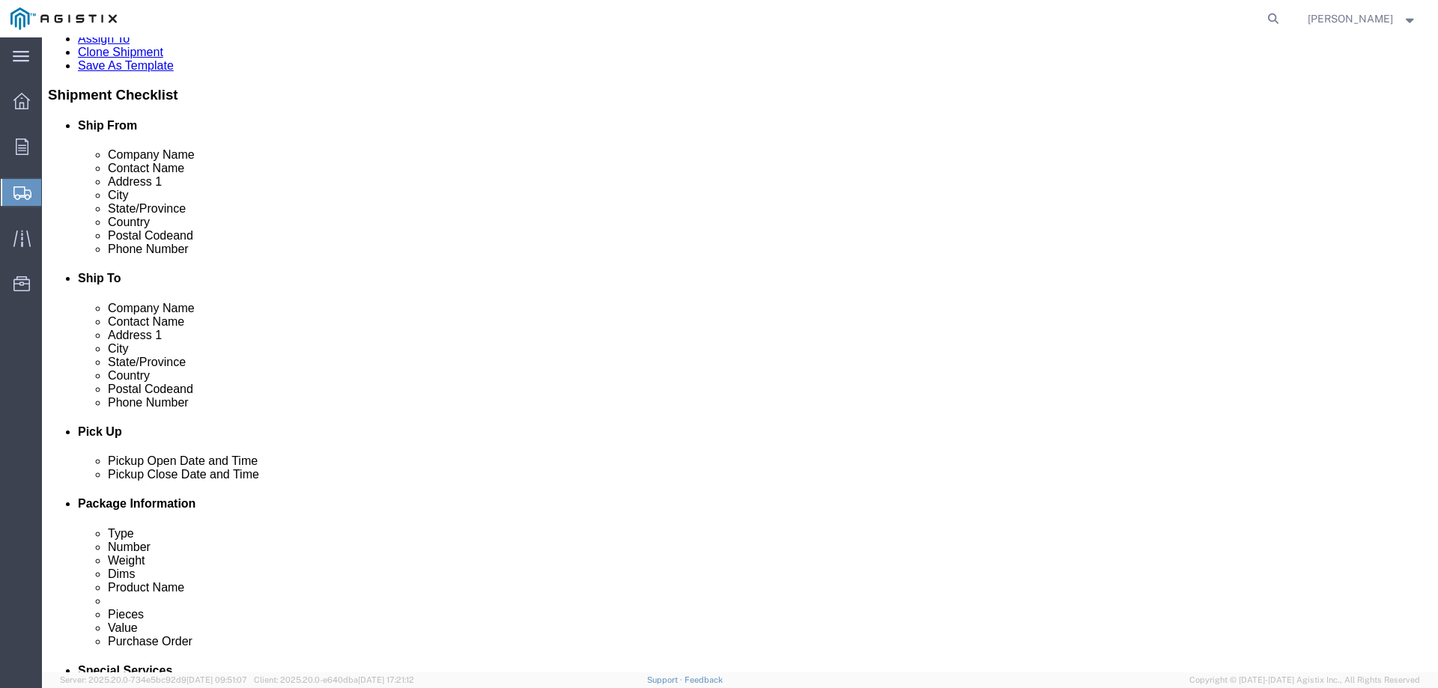
click link "Details"
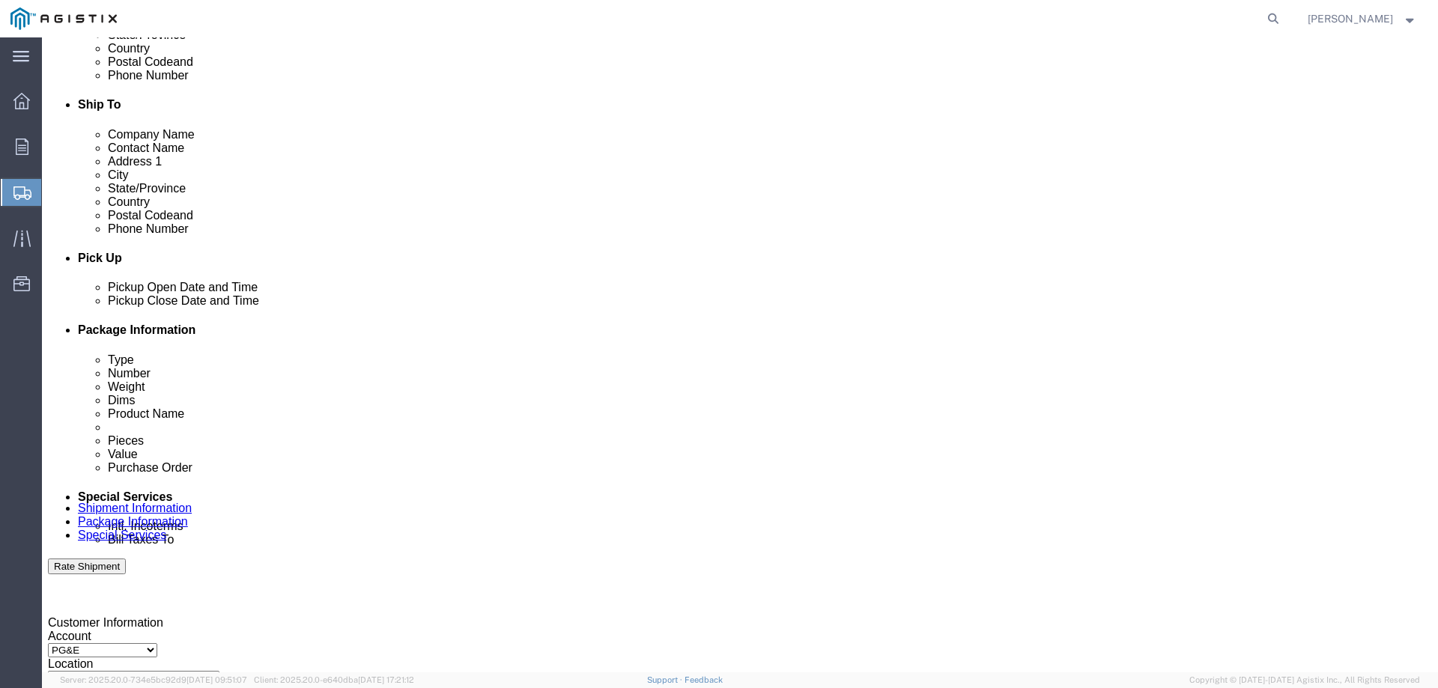
scroll to position [524, 0]
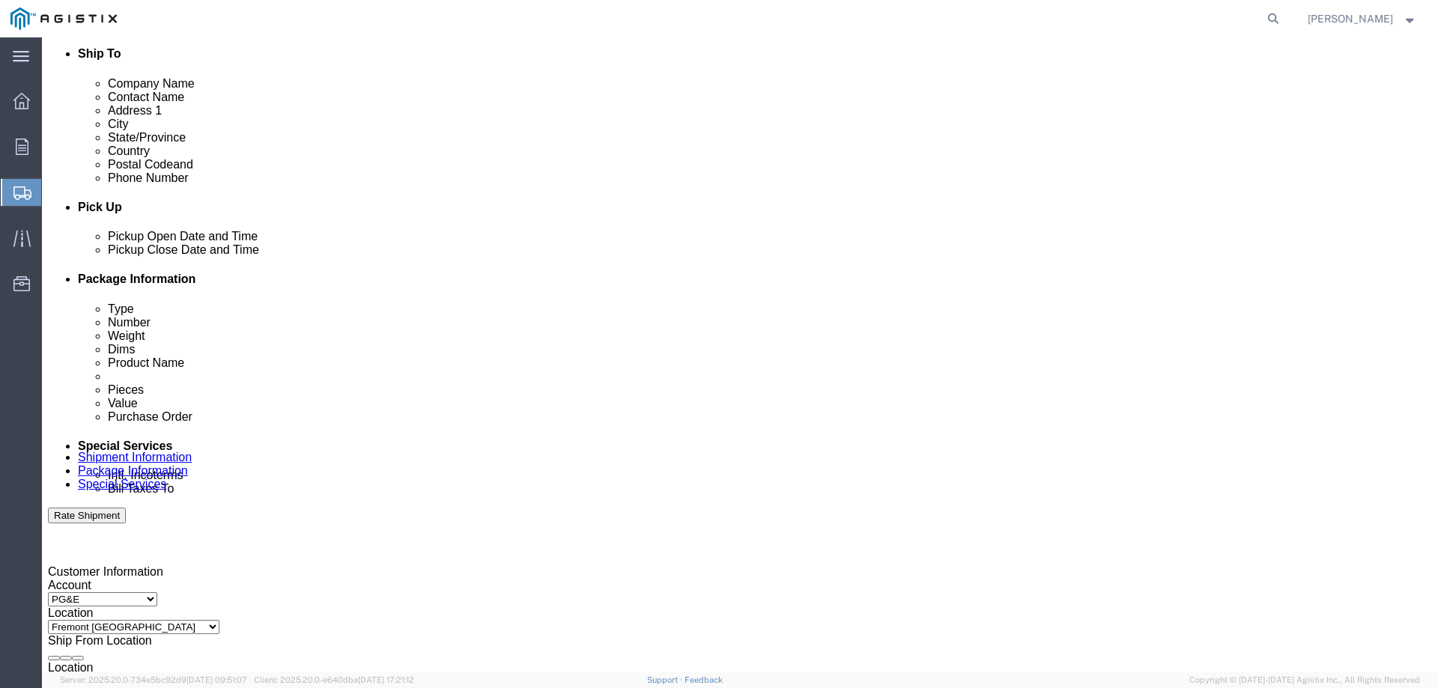
drag, startPoint x: 255, startPoint y: 522, endPoint x: 195, endPoint y: 522, distance: 59.2
click input "2701250297"
click button "Rate Shipment"
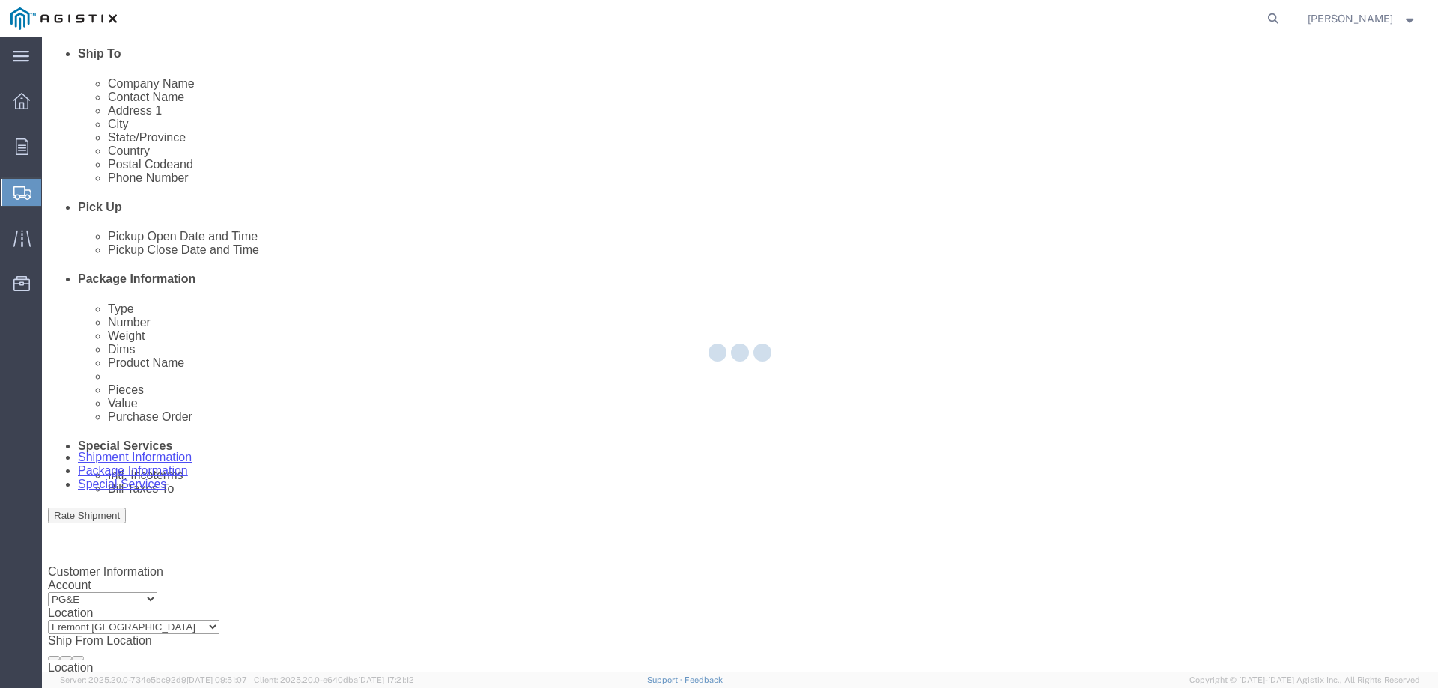
select select
